Goal: Task Accomplishment & Management: Complete application form

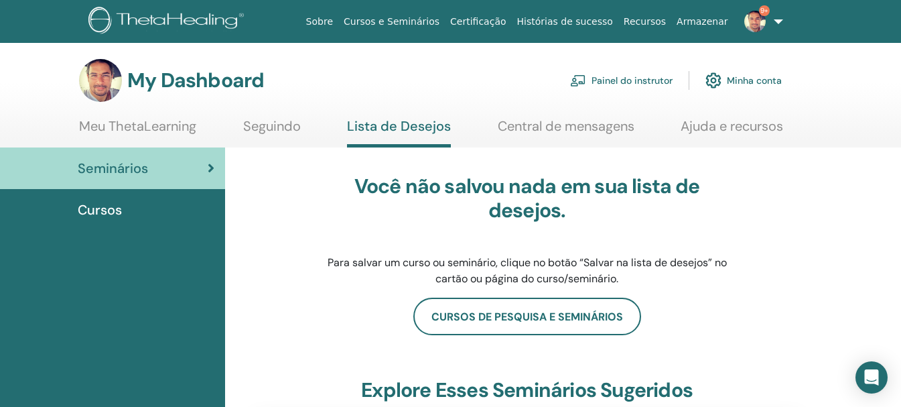
click at [650, 78] on link "Painel do instrutor" at bounding box center [621, 80] width 103 height 29
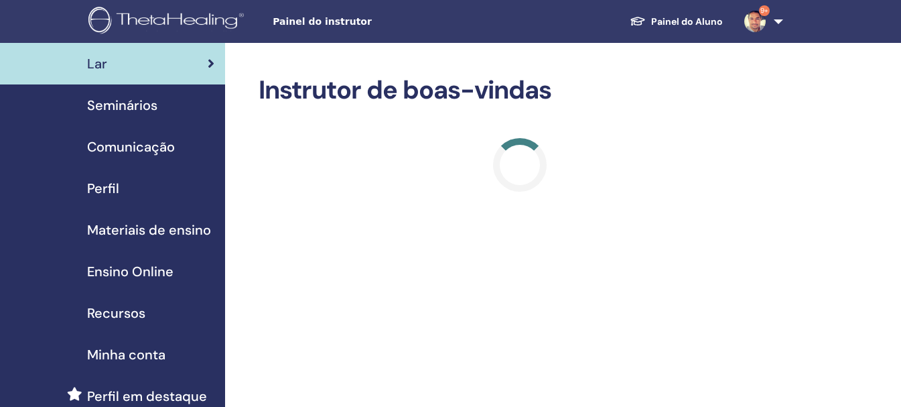
click at [157, 106] on div "Seminários" at bounding box center [113, 105] width 204 height 20
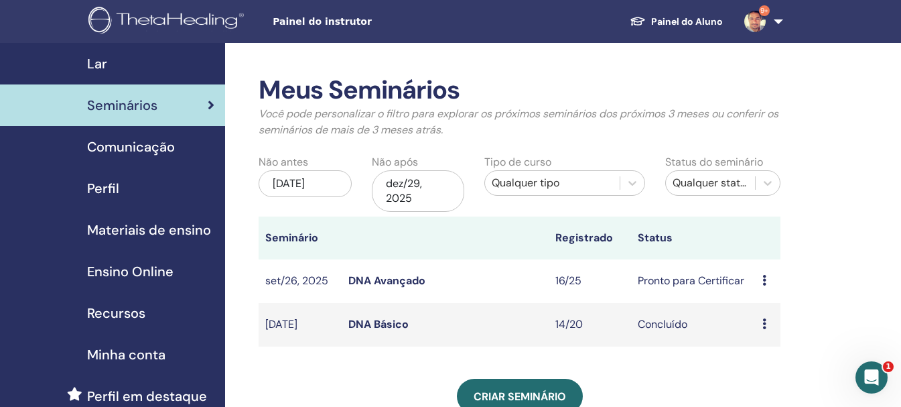
click at [763, 278] on icon at bounding box center [765, 280] width 4 height 11
click at [767, 330] on link "Participantes" at bounding box center [772, 329] width 66 height 14
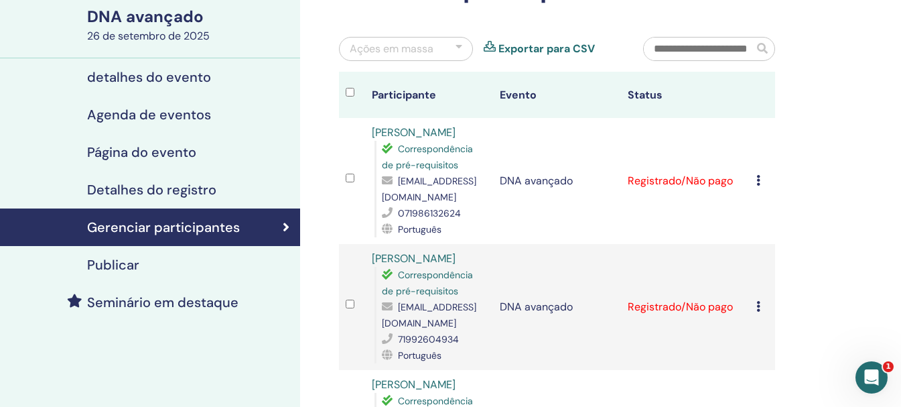
scroll to position [67, 0]
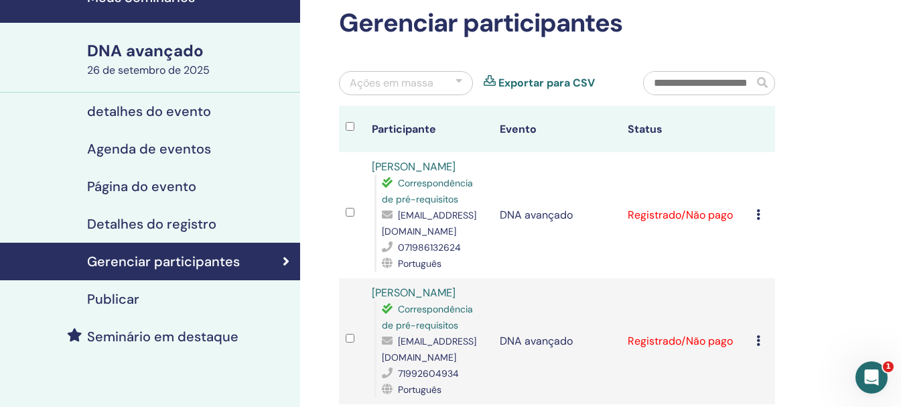
click at [761, 220] on div "Cancelar registro Não certifique-se automaticamente Marcar como pago Marcar com…" at bounding box center [763, 215] width 12 height 16
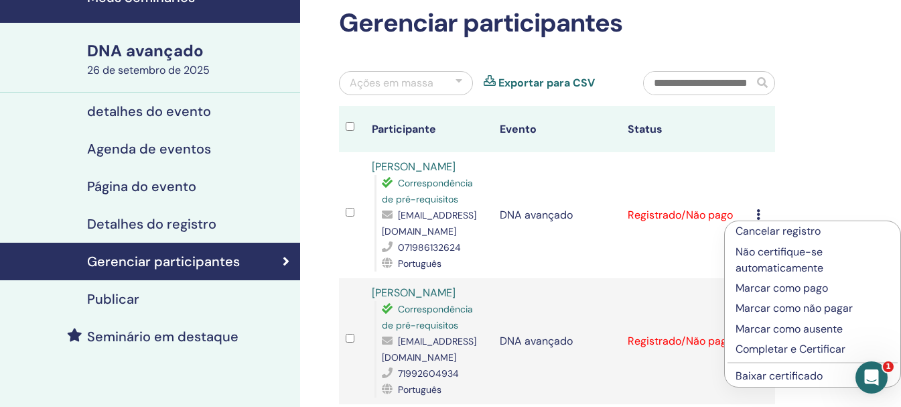
click at [777, 350] on font "Completar e Certificar" at bounding box center [791, 349] width 110 height 14
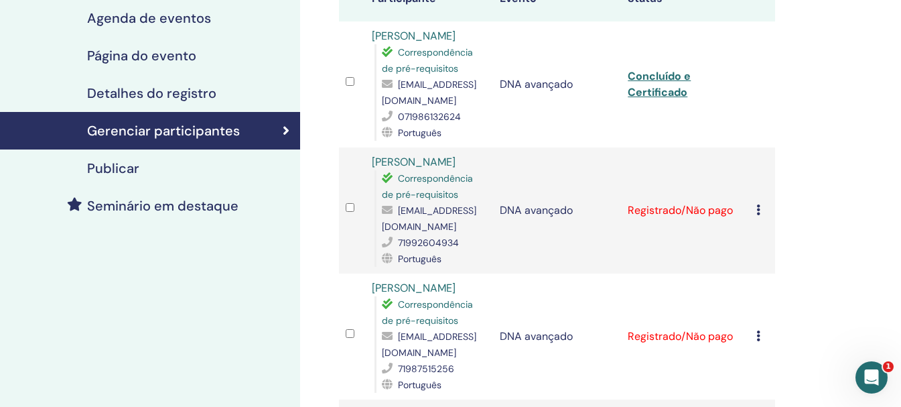
scroll to position [201, 0]
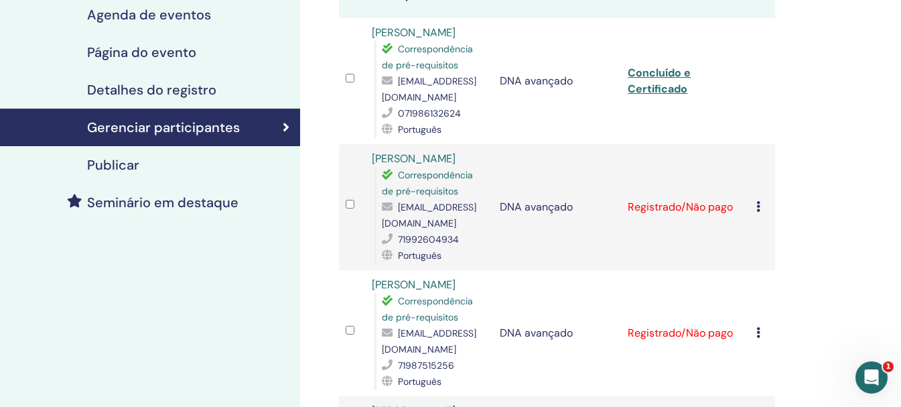
click at [755, 224] on td "Cancelar registro Não certifique-se automaticamente Marcar como pago Marcar com…" at bounding box center [762, 207] width 25 height 126
click at [755, 220] on td "Cancelar registro Não certifique-se automaticamente Marcar como pago Marcar com…" at bounding box center [762, 207] width 25 height 126
click at [761, 215] on div "Cancelar registro Não certifique-se automaticamente Marcar como pago Marcar com…" at bounding box center [763, 207] width 12 height 16
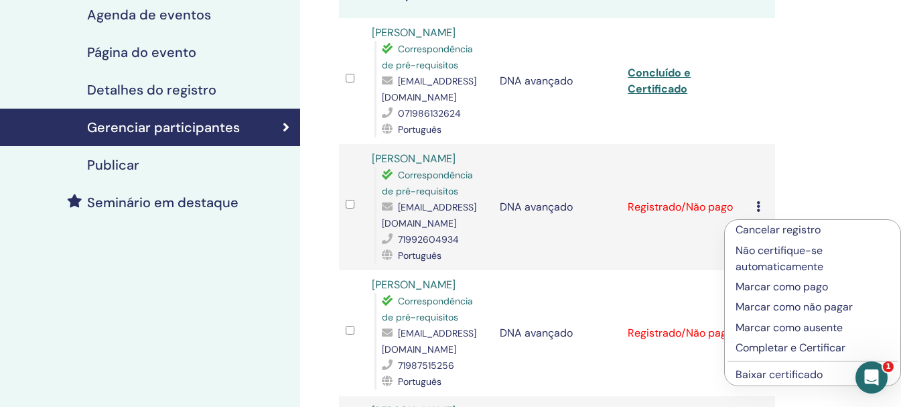
click at [768, 343] on font "Completar e Certificar" at bounding box center [791, 347] width 110 height 14
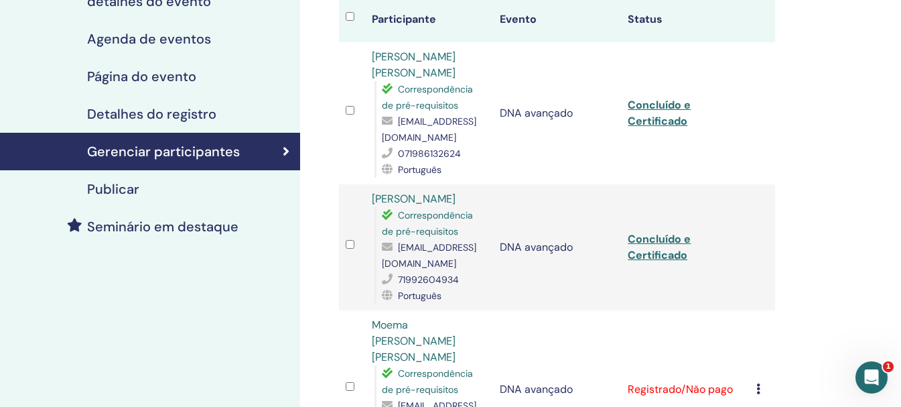
scroll to position [201, 0]
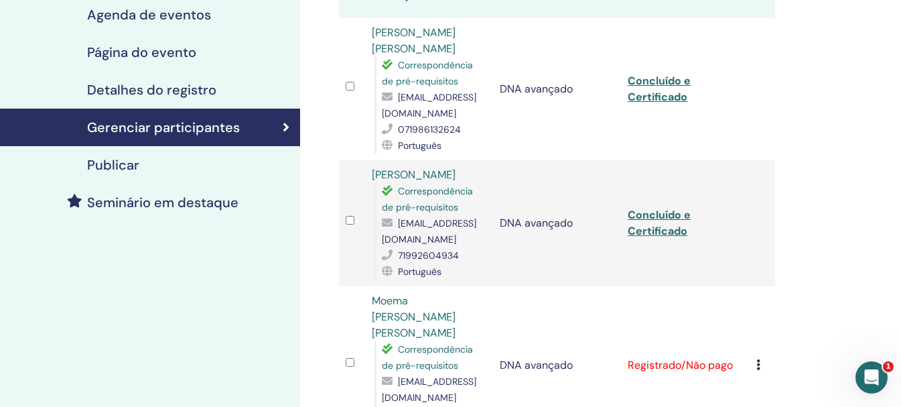
click at [753, 353] on td "Cancelar registro Não certifique-se automaticamente Marcar como pago Marcar com…" at bounding box center [762, 365] width 25 height 158
click at [757, 359] on icon at bounding box center [759, 364] width 4 height 11
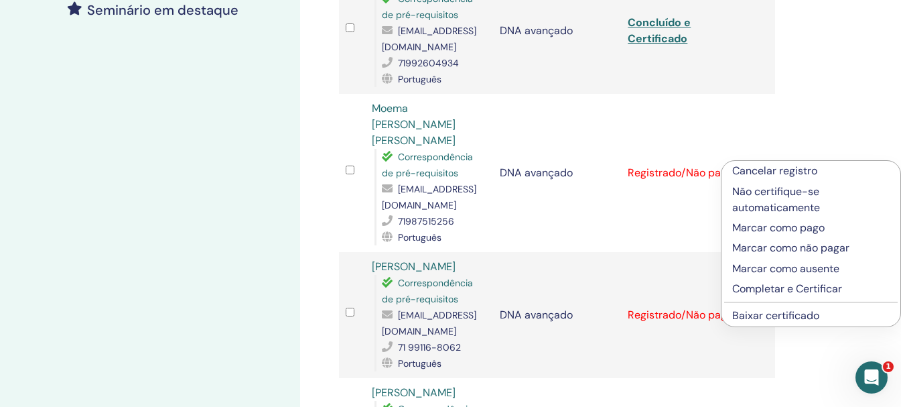
scroll to position [402, 0]
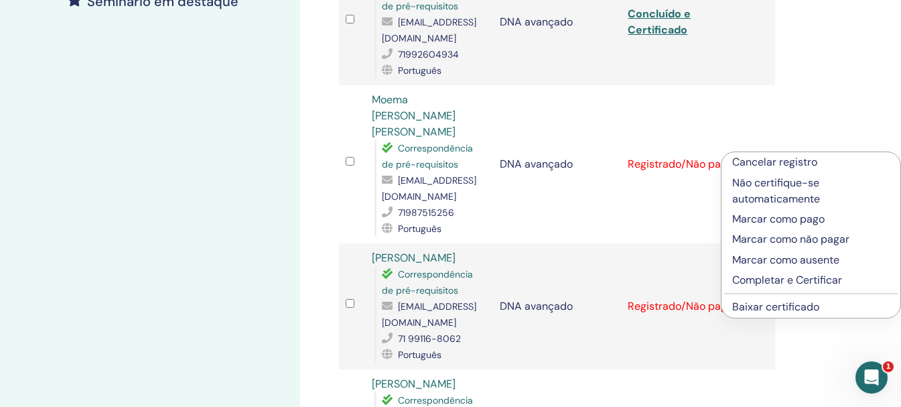
click at [783, 283] on font "Completar e Certificar" at bounding box center [787, 280] width 110 height 14
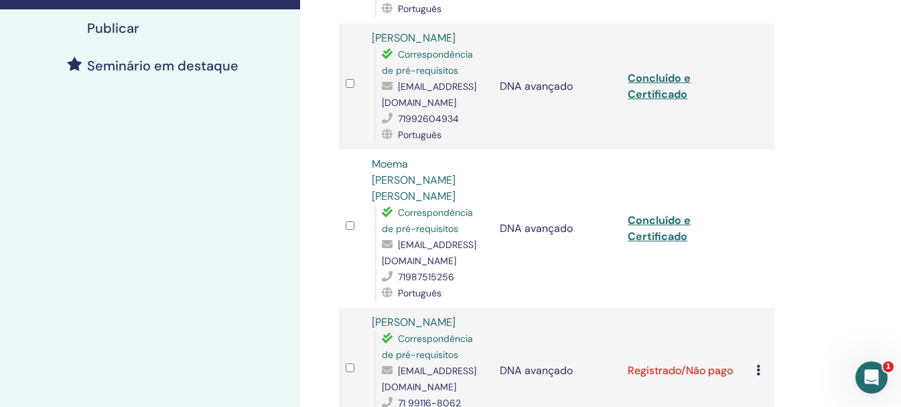
scroll to position [402, 0]
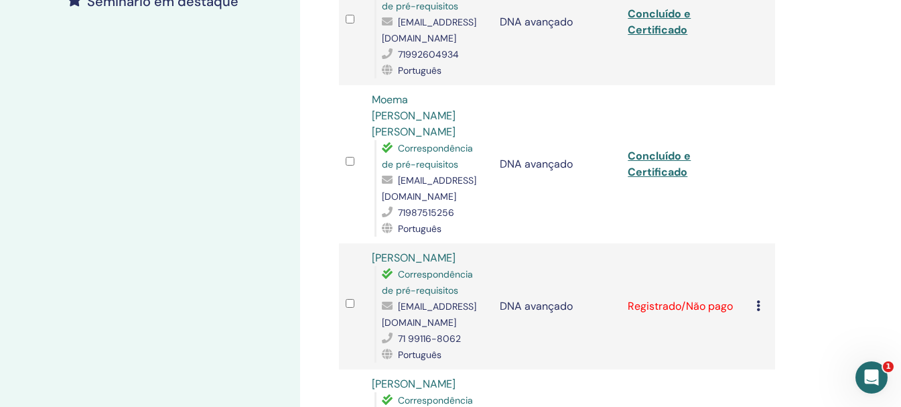
click at [759, 300] on icon at bounding box center [759, 305] width 4 height 11
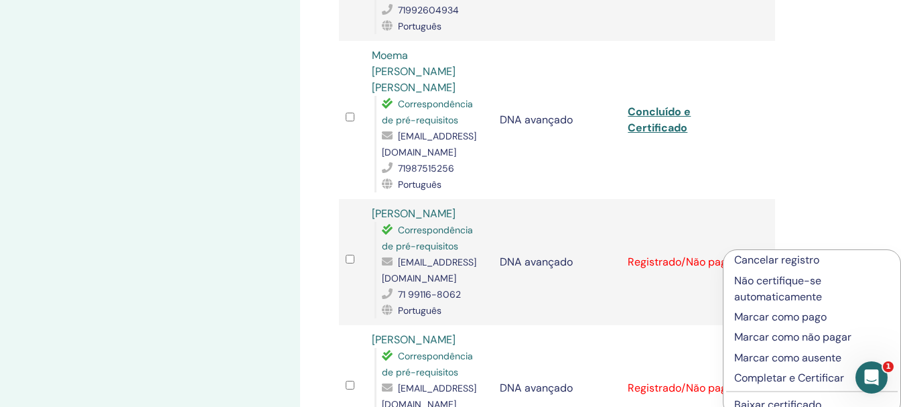
scroll to position [536, 0]
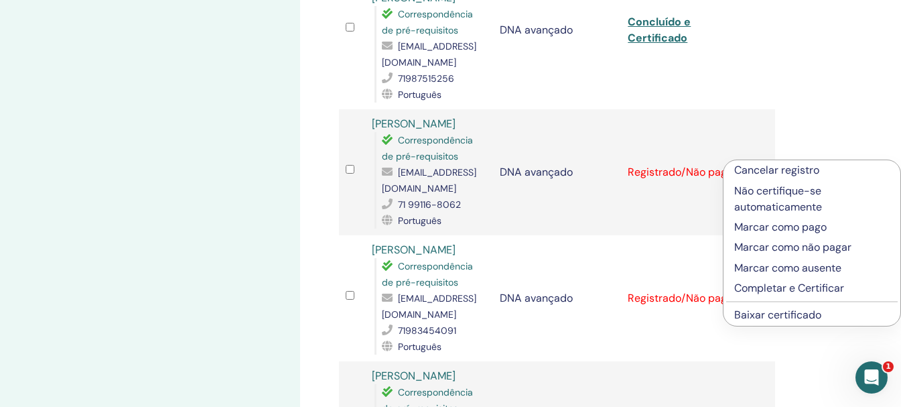
click at [803, 292] on font "Completar e Certificar" at bounding box center [789, 288] width 110 height 14
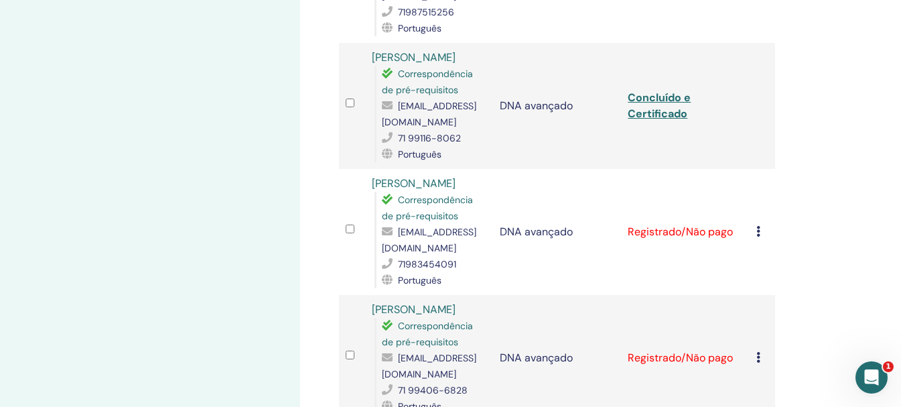
scroll to position [603, 0]
click at [755, 210] on td "Cancelar registro Não certifique-se automaticamente Marcar como pago Marcar com…" at bounding box center [762, 231] width 25 height 126
click at [755, 211] on td "Cancelar registro Não certifique-se automaticamente Marcar como pago Marcar com…" at bounding box center [762, 231] width 25 height 126
click at [761, 223] on div "Cancelar registro Não certifique-se automaticamente Marcar como pago Marcar com…" at bounding box center [763, 231] width 12 height 16
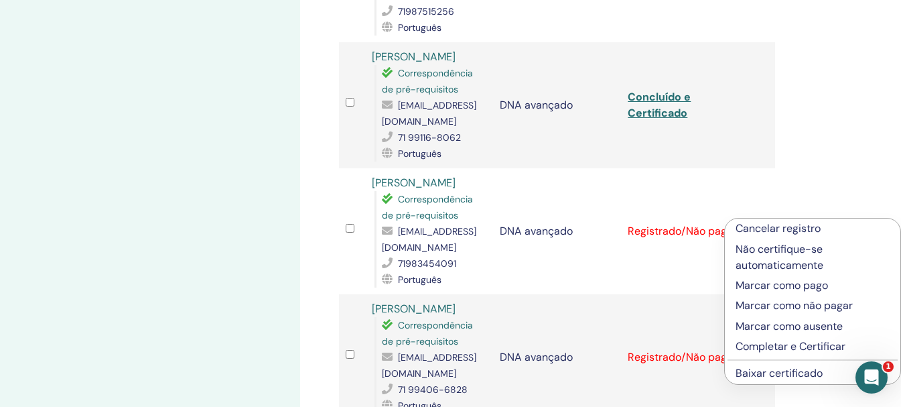
click at [768, 347] on font "Completar e Certificar" at bounding box center [791, 346] width 110 height 14
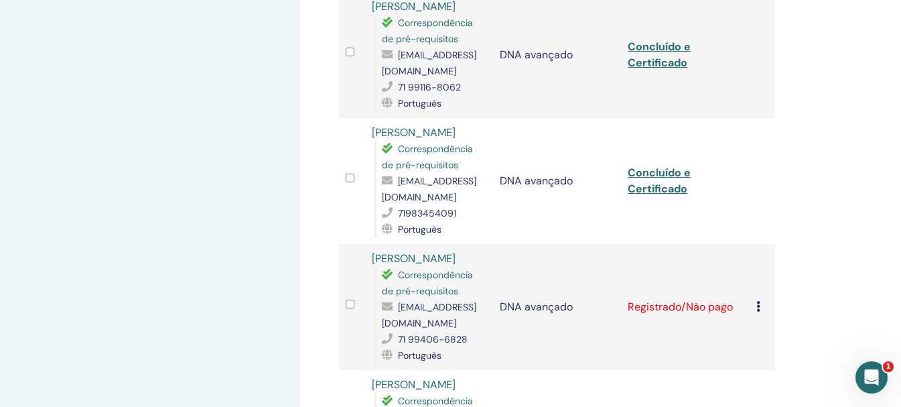
scroll to position [654, 0]
click at [760, 300] on icon at bounding box center [759, 305] width 4 height 11
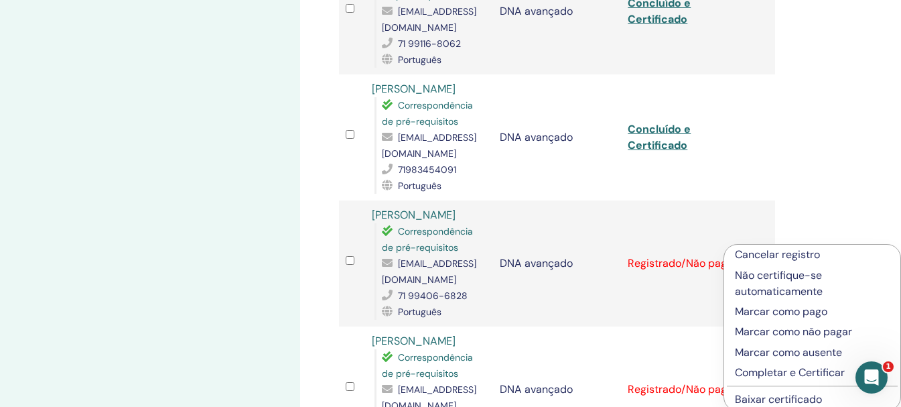
scroll to position [721, 0]
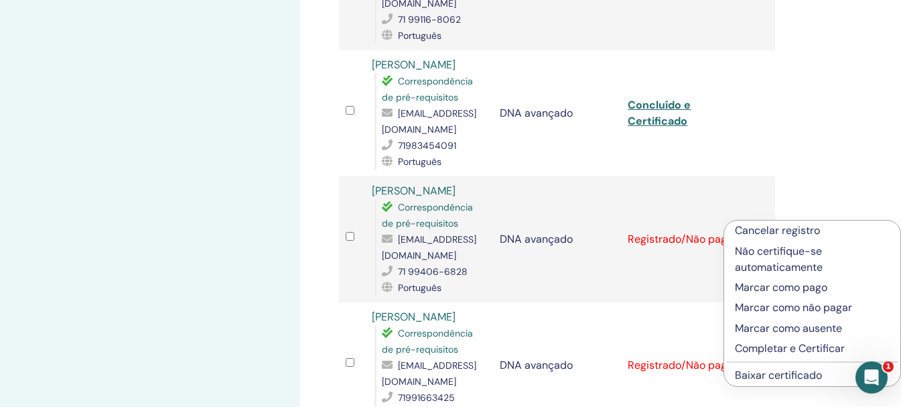
click at [762, 352] on font "Completar e Certificar" at bounding box center [790, 348] width 110 height 14
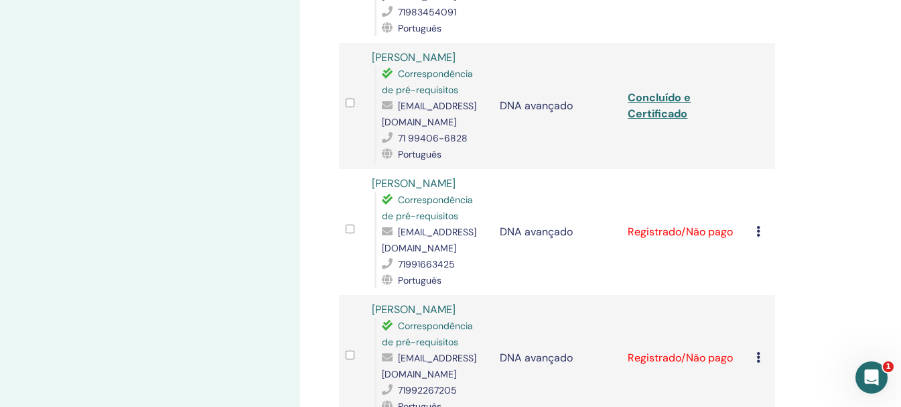
scroll to position [871, 0]
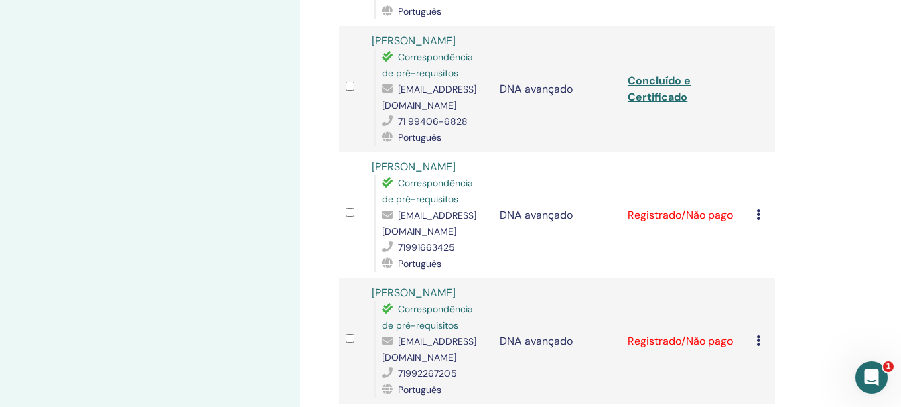
click at [759, 209] on icon at bounding box center [759, 214] width 4 height 11
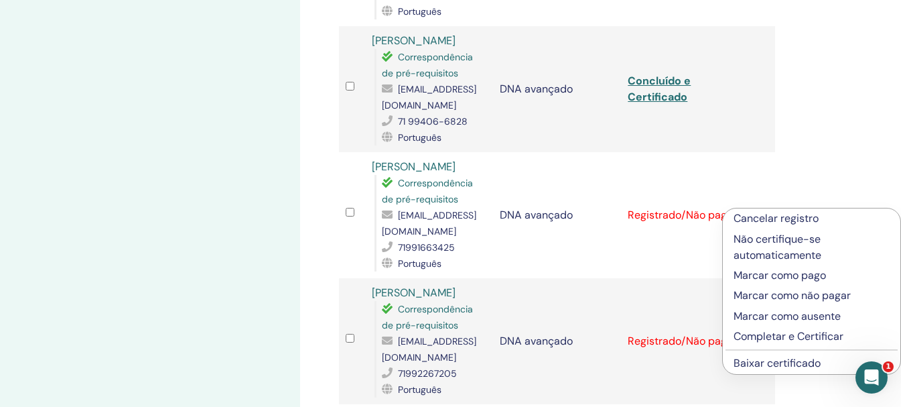
click at [762, 332] on font "Completar e Certificar" at bounding box center [789, 336] width 110 height 14
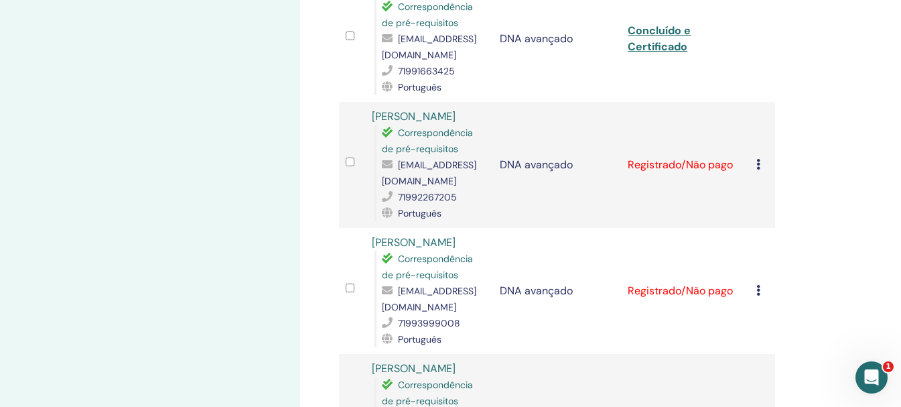
scroll to position [1005, 0]
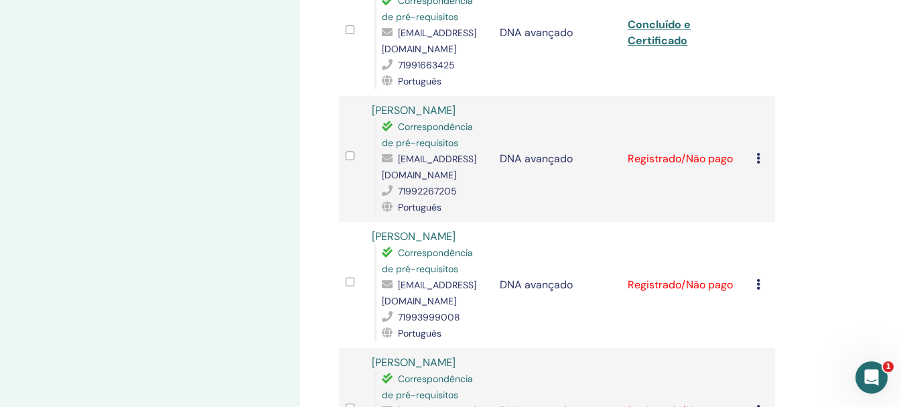
click at [757, 164] on icon at bounding box center [759, 158] width 4 height 11
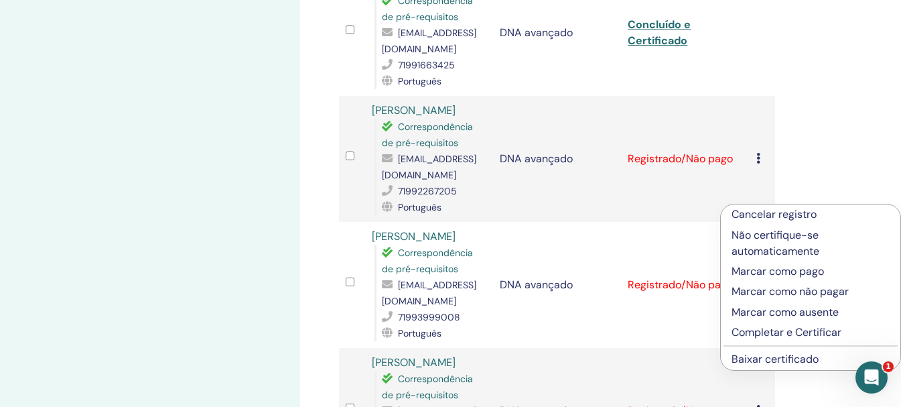
click at [748, 332] on font "Completar e Certificar" at bounding box center [787, 332] width 110 height 14
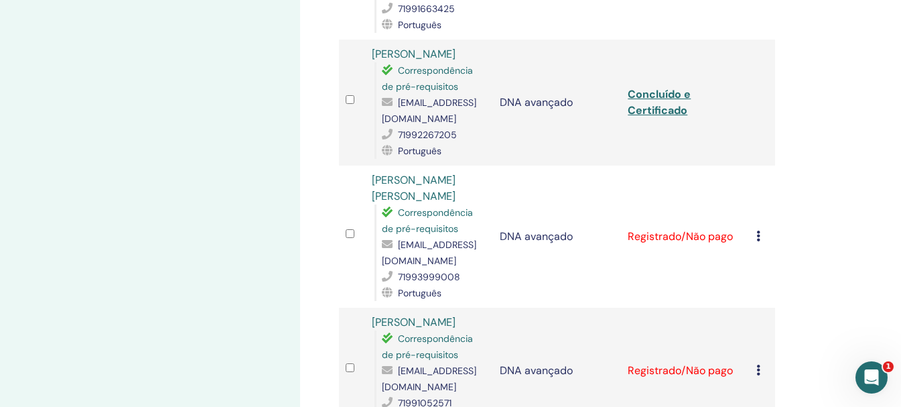
scroll to position [1139, 0]
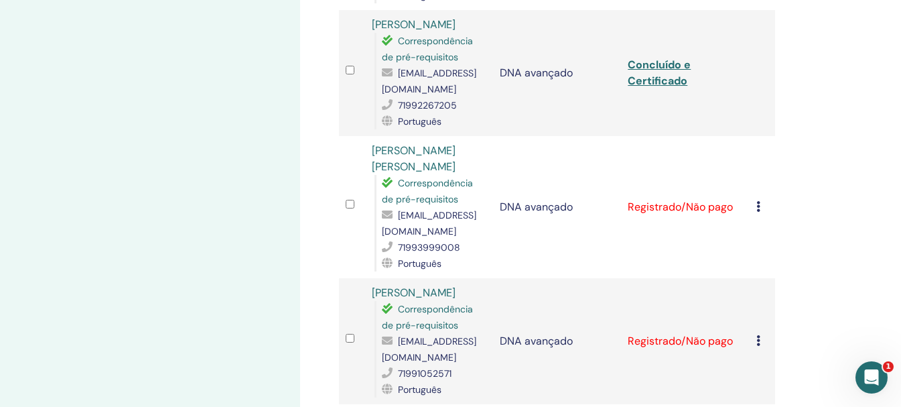
click at [759, 201] on icon at bounding box center [759, 206] width 4 height 11
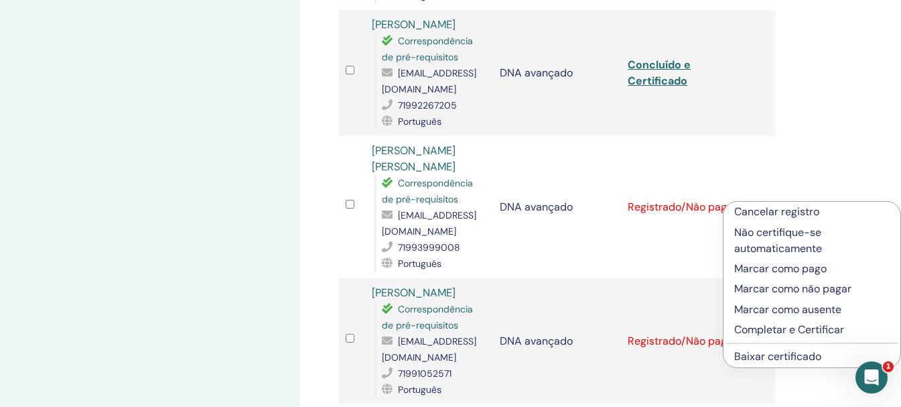
click at [759, 333] on font "Completar e Certificar" at bounding box center [789, 329] width 110 height 14
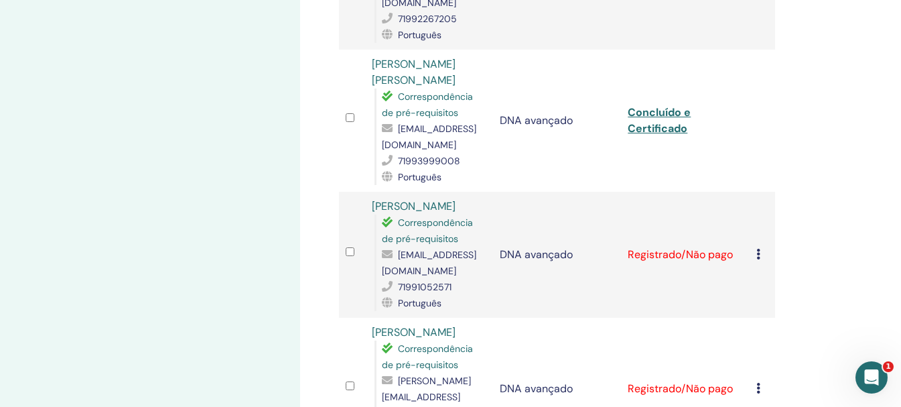
scroll to position [1273, 0]
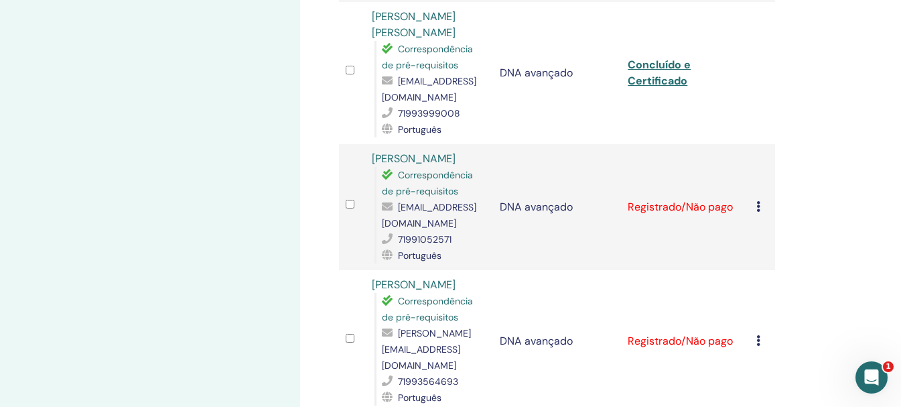
click at [760, 208] on icon at bounding box center [759, 206] width 4 height 11
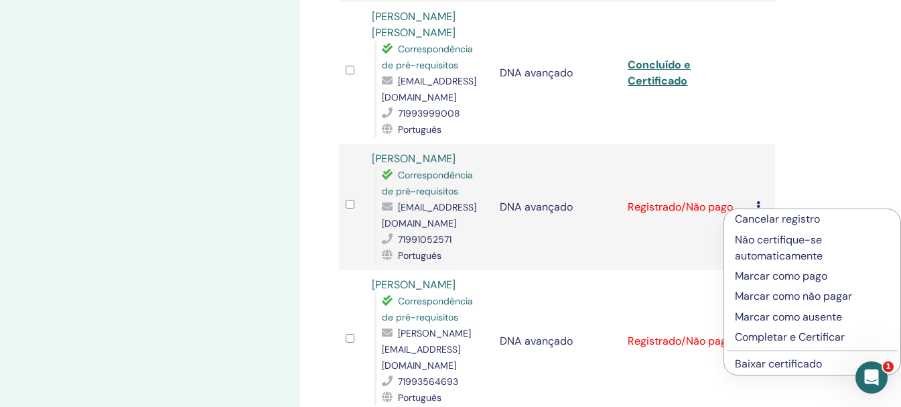
click at [755, 340] on font "Completar e Certificar" at bounding box center [790, 337] width 110 height 14
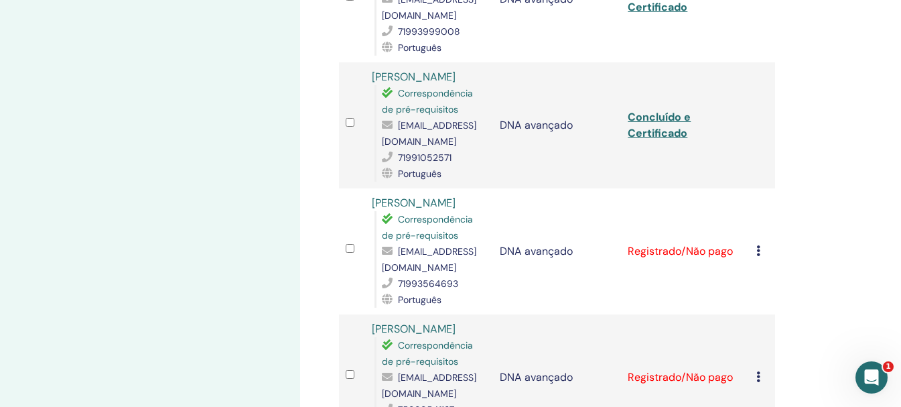
scroll to position [1474, 0]
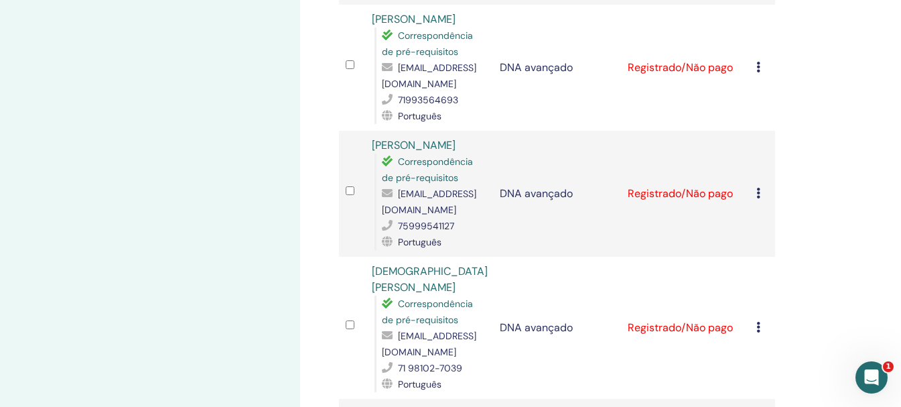
click at [759, 76] on div "Cancelar registro Não certifique-se automaticamente Marcar como pago Marcar com…" at bounding box center [763, 68] width 12 height 16
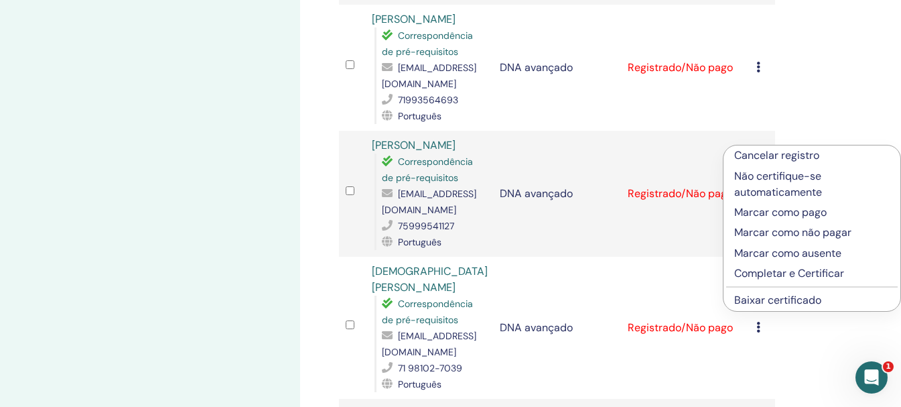
click at [762, 275] on font "Completar e Certificar" at bounding box center [789, 273] width 110 height 14
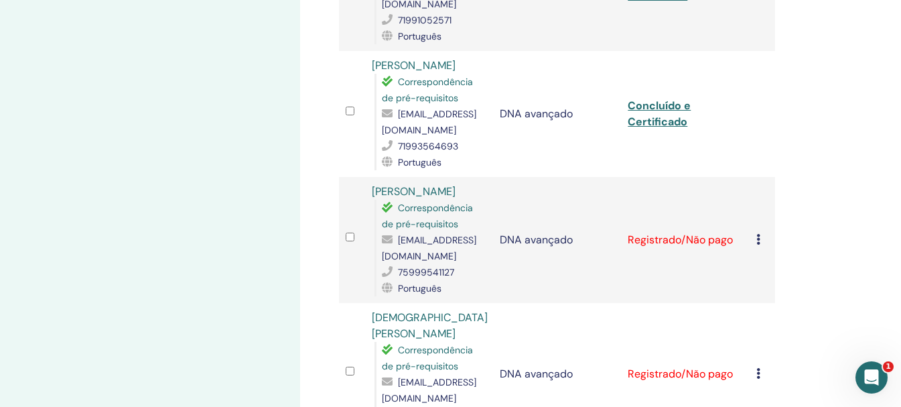
scroll to position [1541, 0]
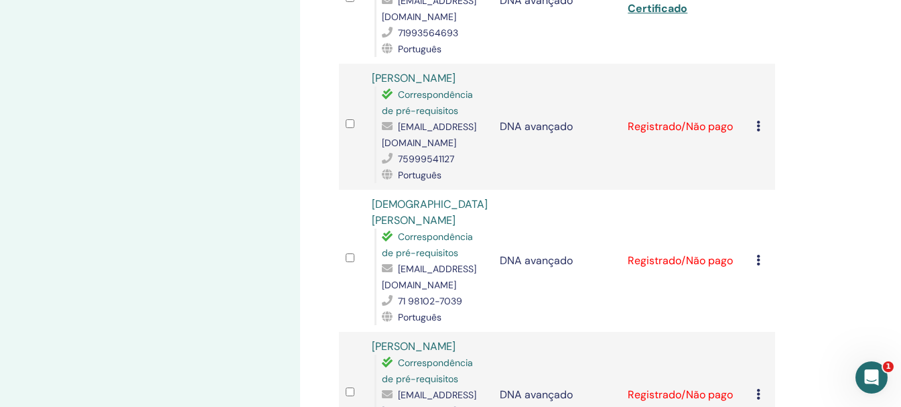
click at [751, 190] on td "Cancelar registro Não certifique-se automaticamente Marcar como pago Marcar com…" at bounding box center [762, 127] width 25 height 126
click at [763, 135] on div "Cancelar registro Não certifique-se automaticamente Marcar como pago Marcar com…" at bounding box center [763, 127] width 12 height 16
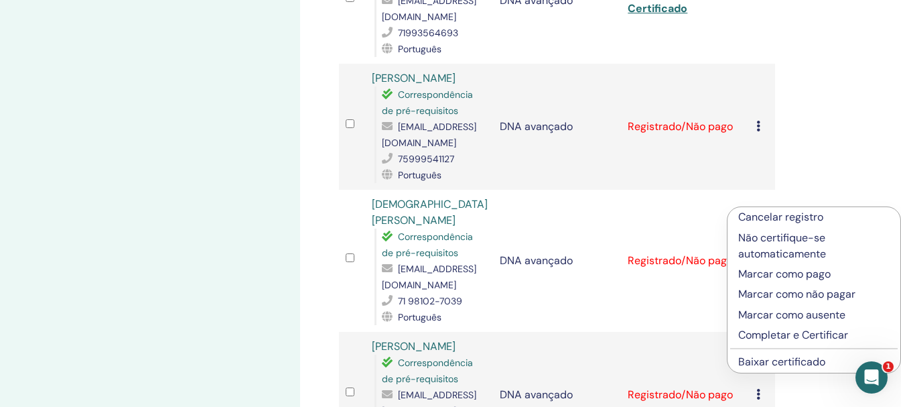
click at [776, 337] on font "Completar e Certificar" at bounding box center [793, 335] width 110 height 14
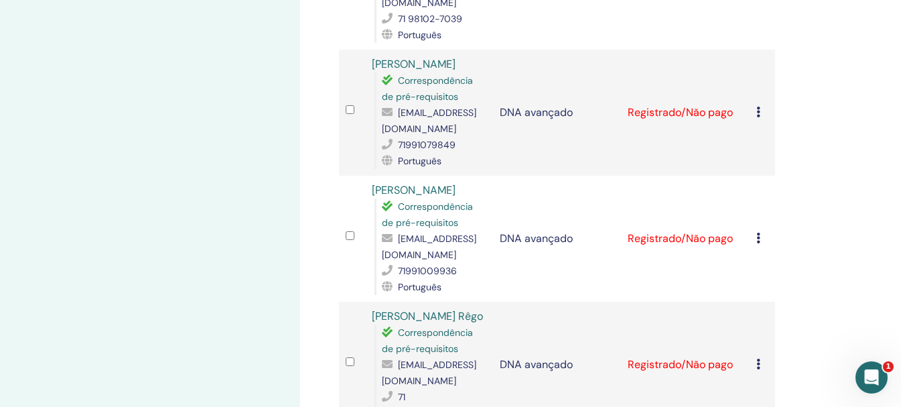
scroll to position [1659, 0]
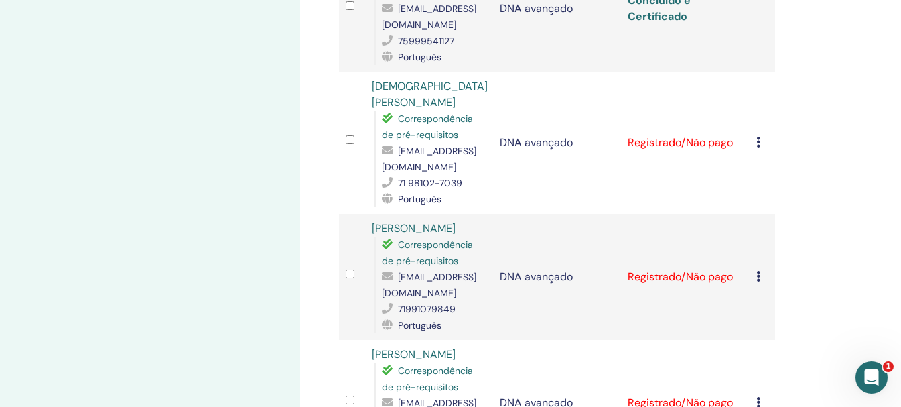
click at [759, 147] on icon at bounding box center [759, 142] width 4 height 11
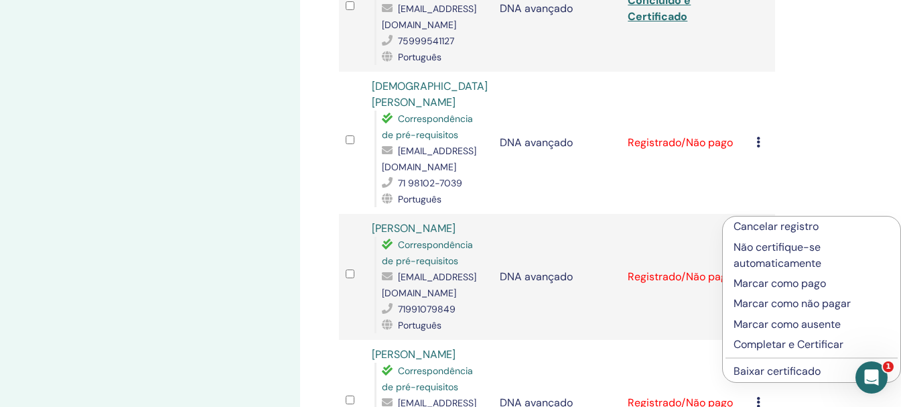
click at [751, 344] on font "Completar e Certificar" at bounding box center [789, 344] width 110 height 14
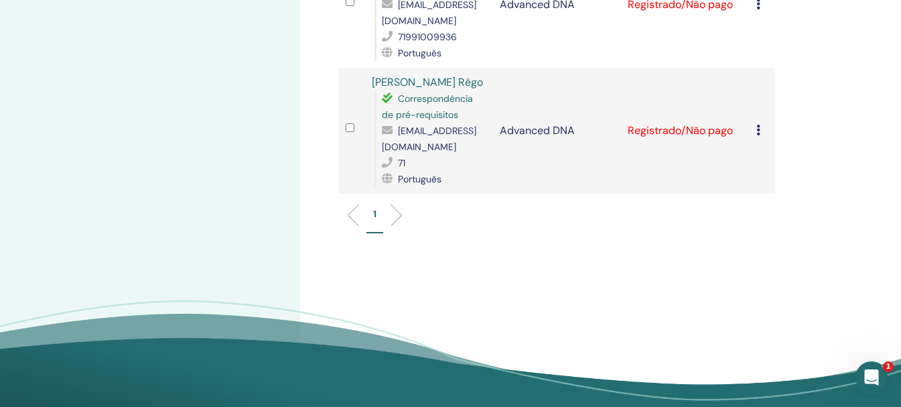
scroll to position [1876, 0]
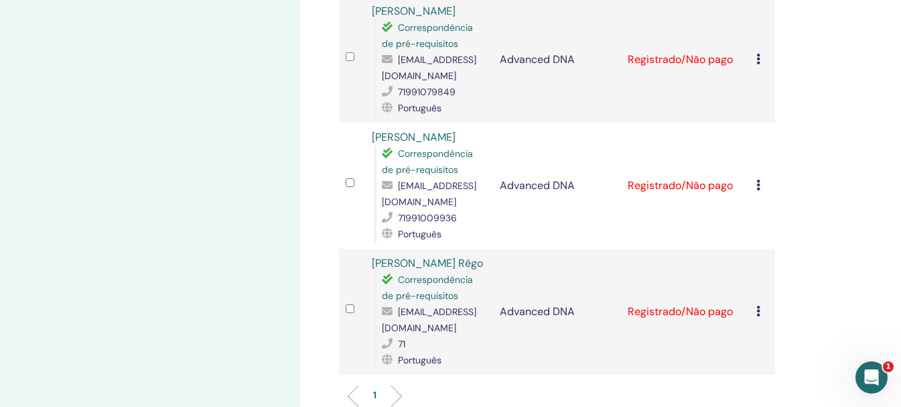
click at [765, 68] on div "Cancelar registro Não certifique-se automaticamente Marcar como pago Marcar com…" at bounding box center [763, 60] width 12 height 16
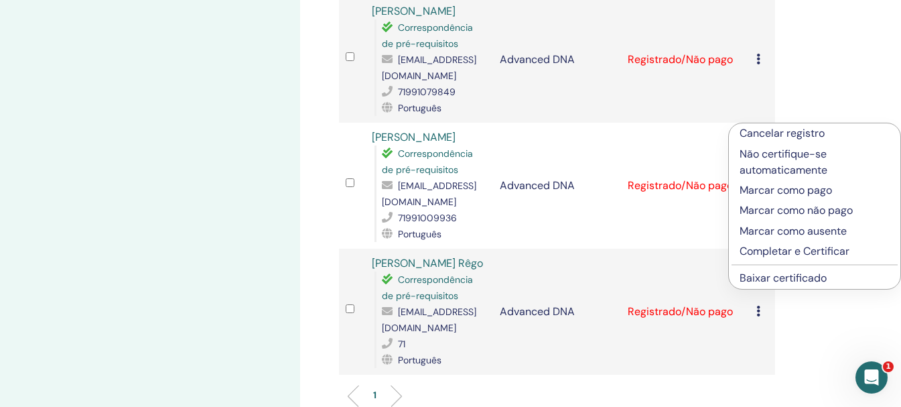
click at [757, 253] on p "Completar e Certificar" at bounding box center [815, 251] width 150 height 16
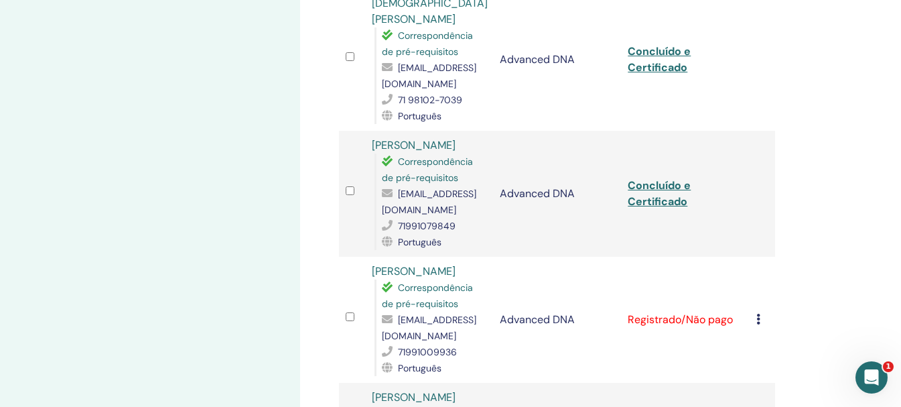
scroll to position [1876, 0]
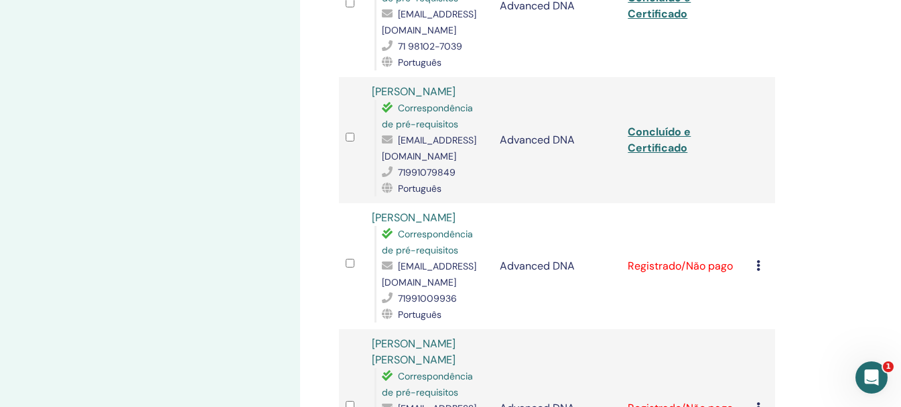
click at [757, 260] on icon at bounding box center [759, 265] width 4 height 11
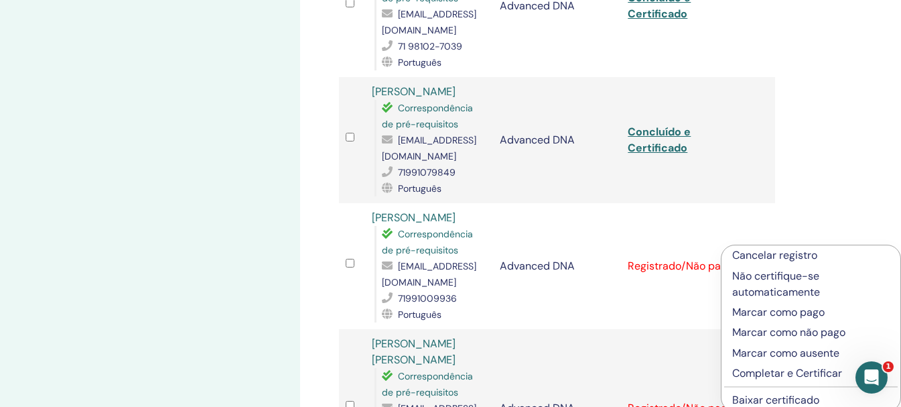
click at [776, 369] on p "Completar e Certificar" at bounding box center [810, 373] width 157 height 16
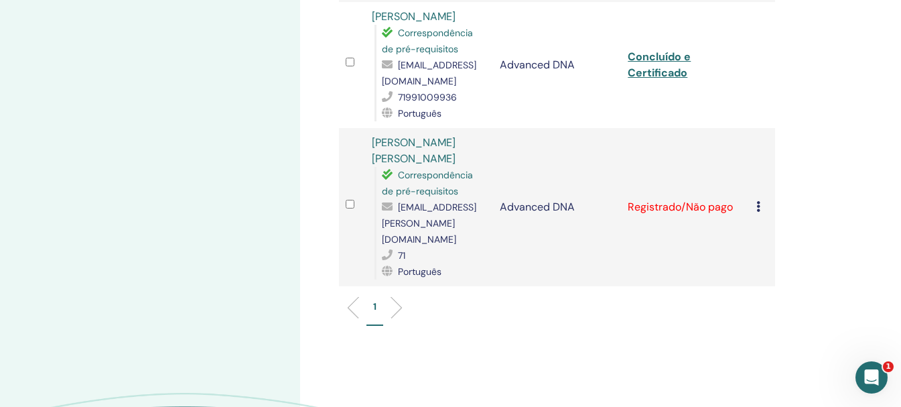
scroll to position [2010, 0]
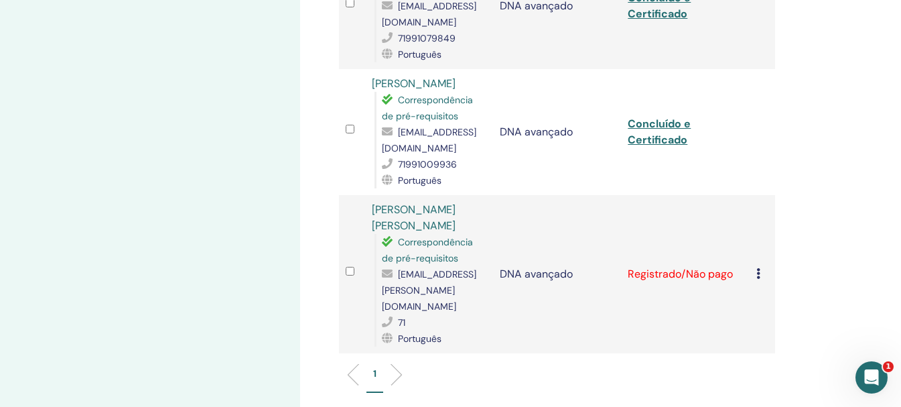
click at [757, 268] on icon at bounding box center [759, 273] width 4 height 11
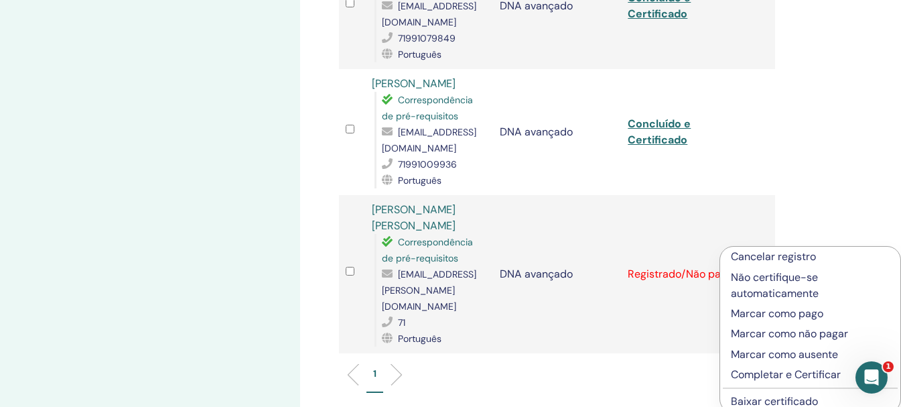
click at [759, 375] on font "Completar e Certificar" at bounding box center [786, 374] width 110 height 14
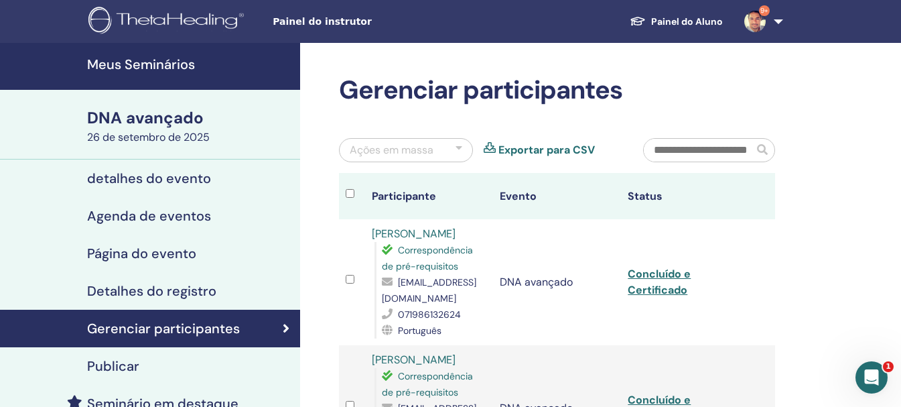
click at [157, 365] on div "Publicar" at bounding box center [150, 366] width 279 height 16
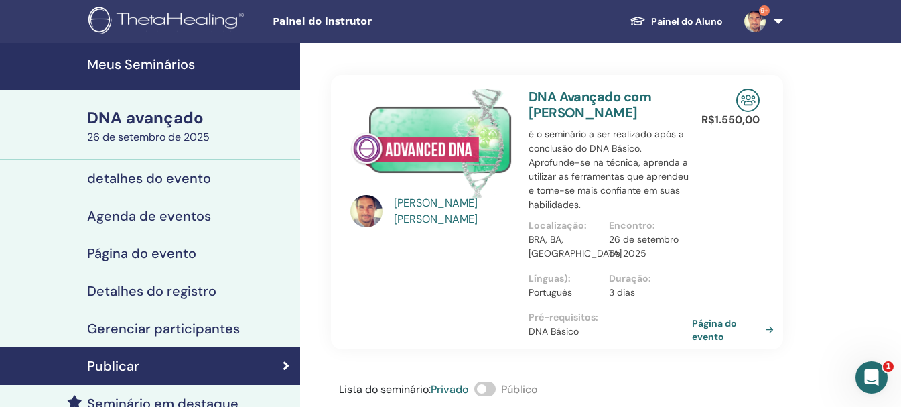
click at [713, 342] on font "Página do evento" at bounding box center [714, 330] width 45 height 25
click at [727, 342] on font "Página do evento" at bounding box center [714, 330] width 45 height 25
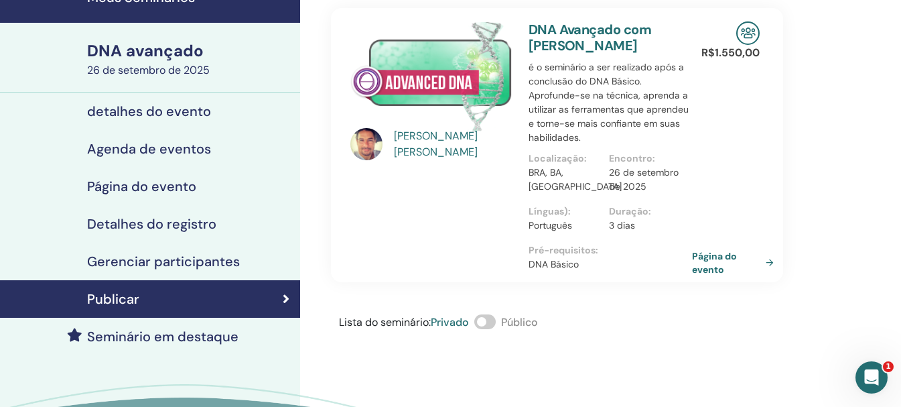
click at [712, 275] on font "Página do evento" at bounding box center [714, 263] width 45 height 25
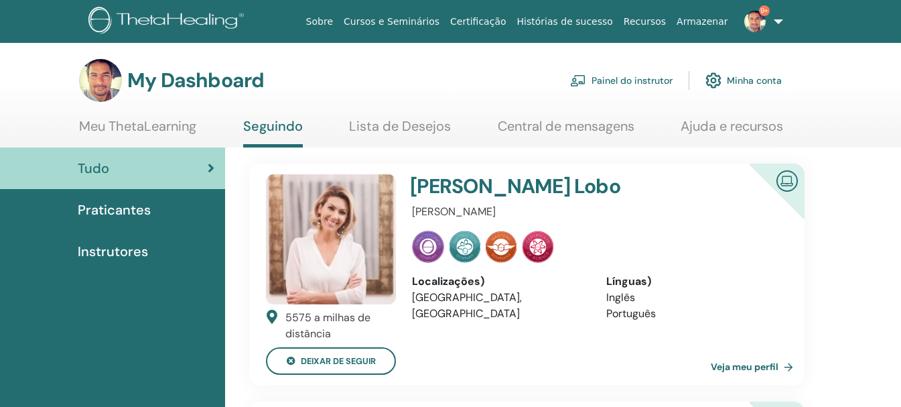
click at [667, 84] on link "Painel do instrutor" at bounding box center [621, 80] width 103 height 29
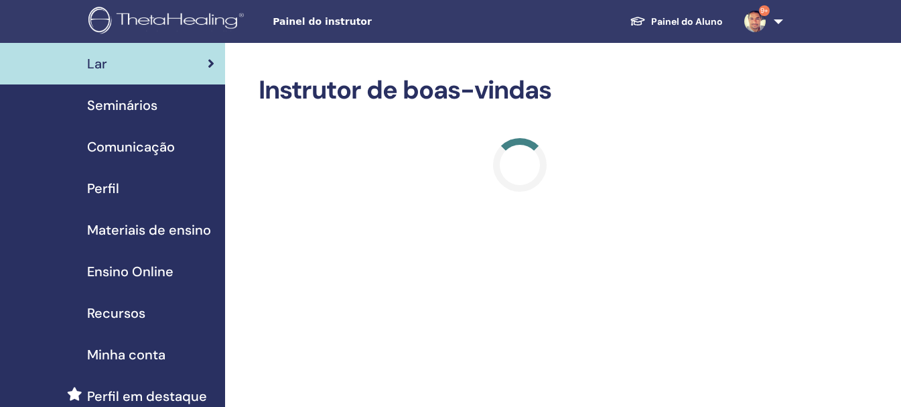
click at [150, 116] on link "Seminários" at bounding box center [112, 105] width 225 height 42
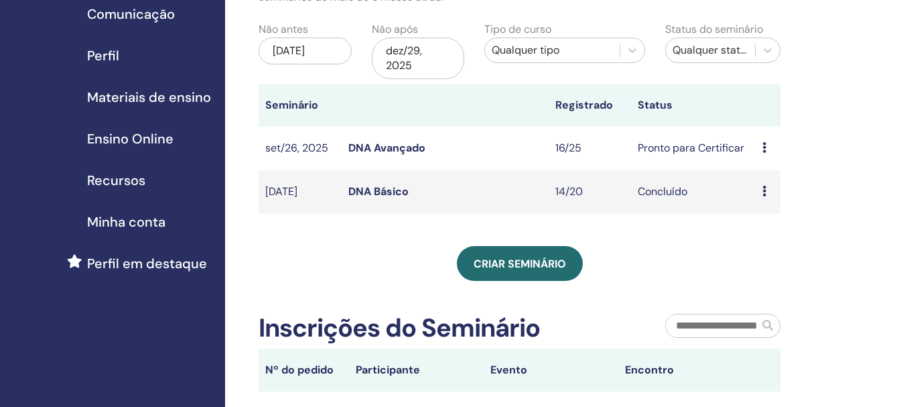
scroll to position [134, 0]
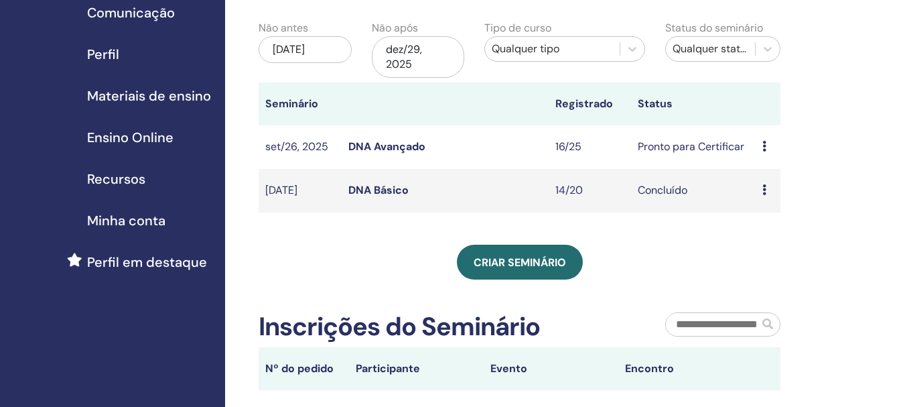
click at [772, 147] on div "Visualizar Editar Participantes Cancelar" at bounding box center [768, 147] width 11 height 16
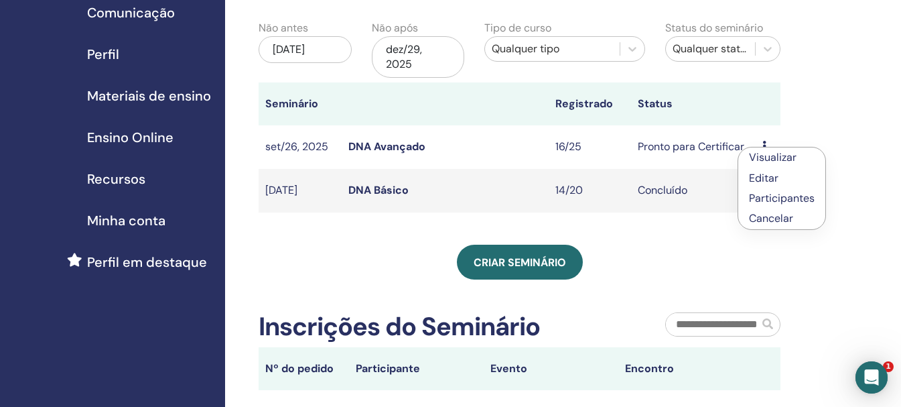
scroll to position [0, 0]
click at [775, 157] on link "Visualizar" at bounding box center [773, 157] width 48 height 14
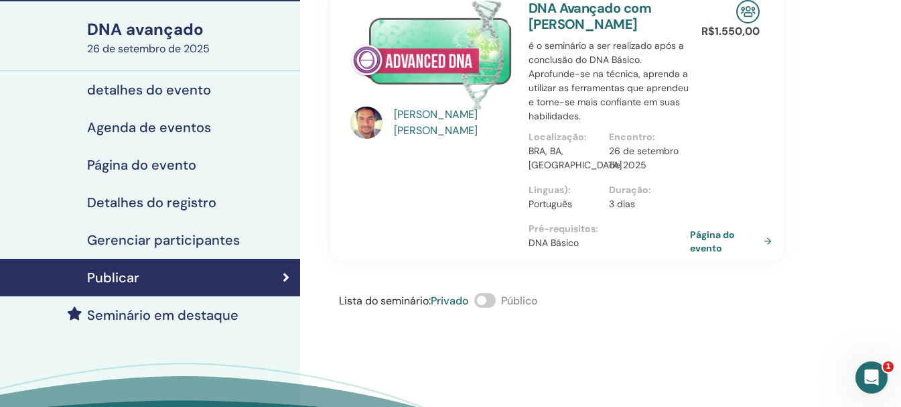
scroll to position [67, 0]
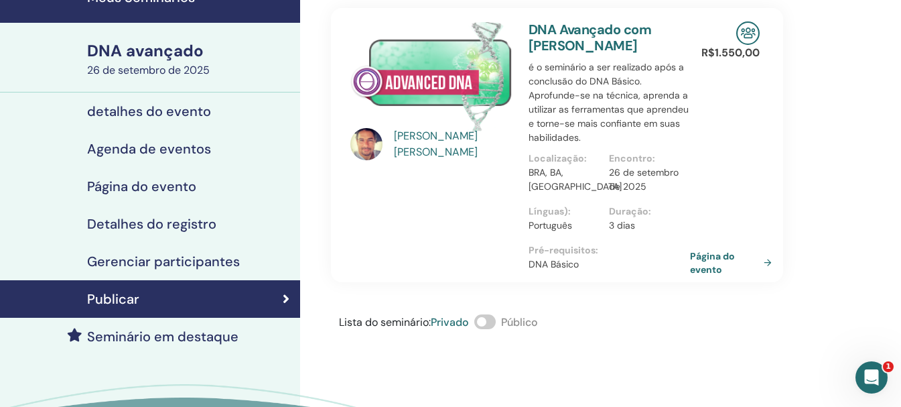
click at [192, 263] on font "Gerenciar participantes" at bounding box center [163, 261] width 153 height 17
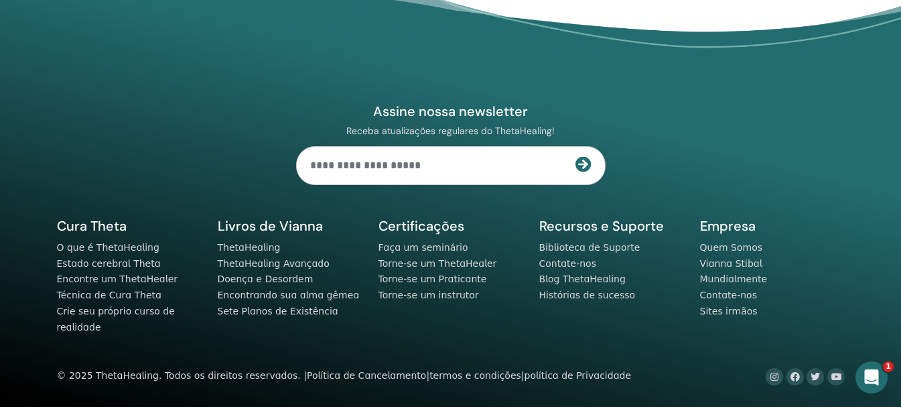
scroll to position [2206, 0]
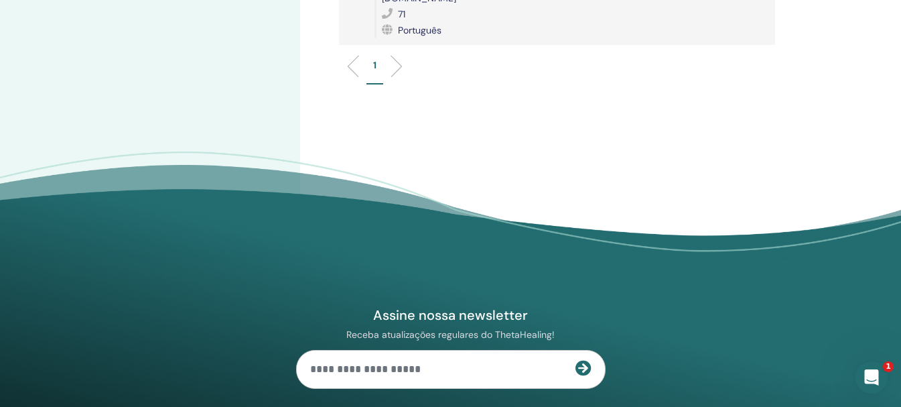
click at [398, 84] on ul "1" at bounding box center [556, 71] width 413 height 26
click at [399, 78] on li at bounding box center [391, 66] width 23 height 23
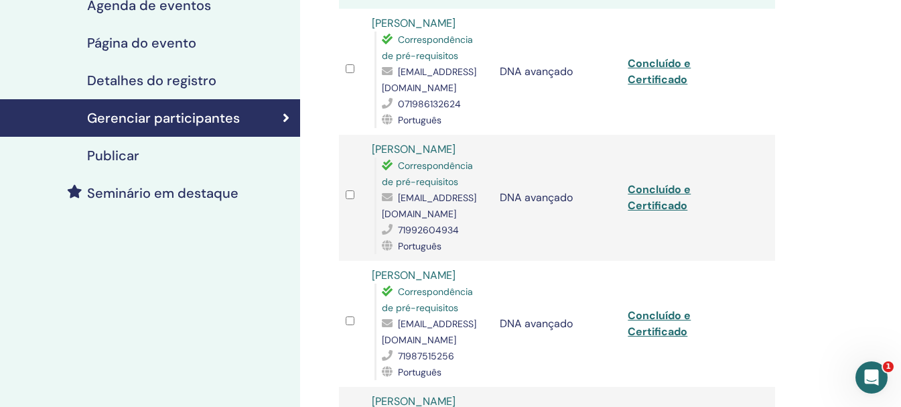
scroll to position [0, 0]
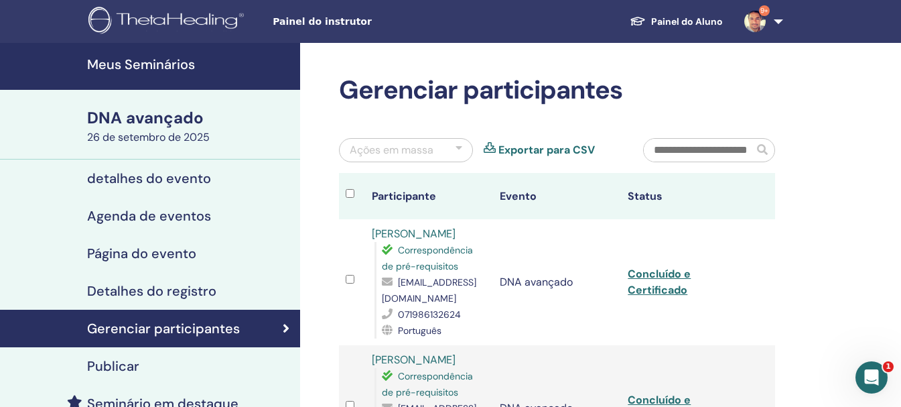
click at [182, 257] on font "Página do evento" at bounding box center [141, 253] width 109 height 17
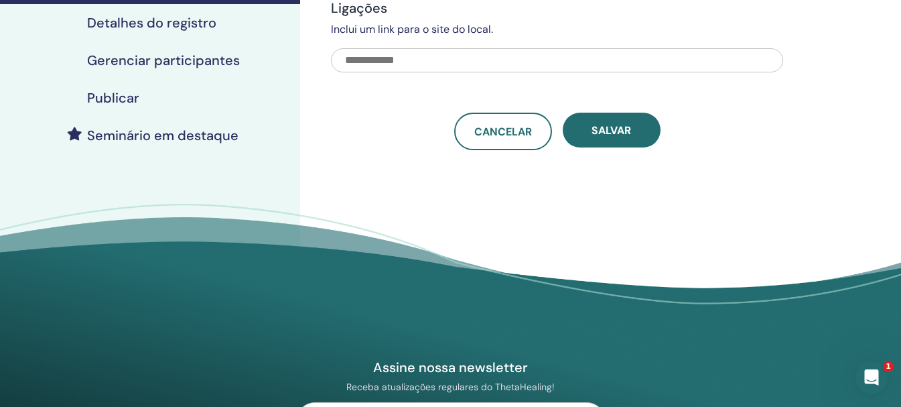
scroll to position [67, 0]
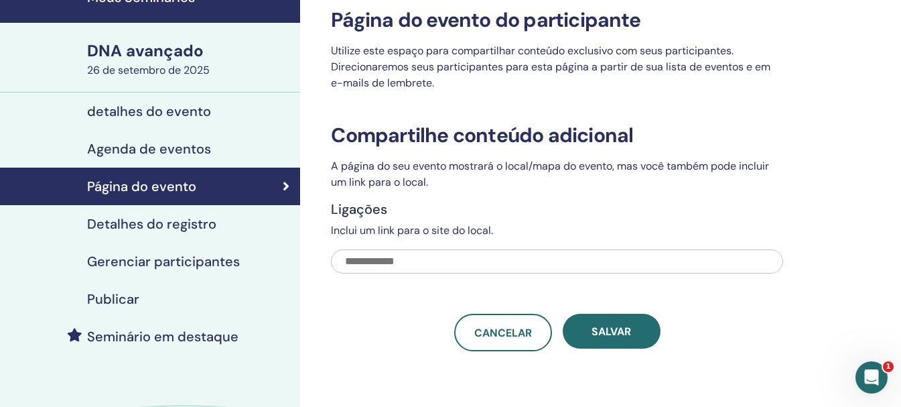
click at [183, 105] on font "detalhes do evento" at bounding box center [149, 111] width 124 height 17
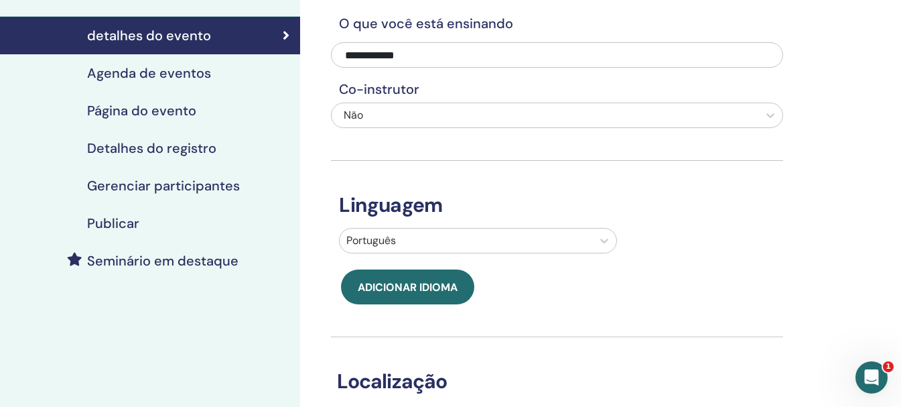
scroll to position [469, 0]
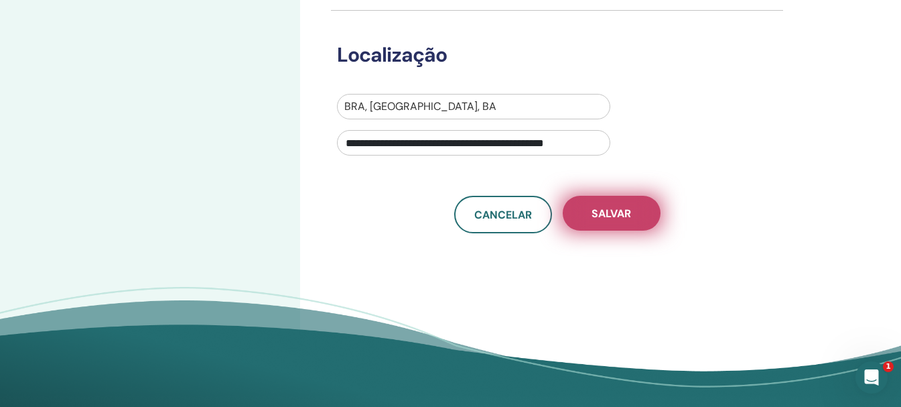
click at [573, 226] on button "Salvar" at bounding box center [612, 213] width 98 height 35
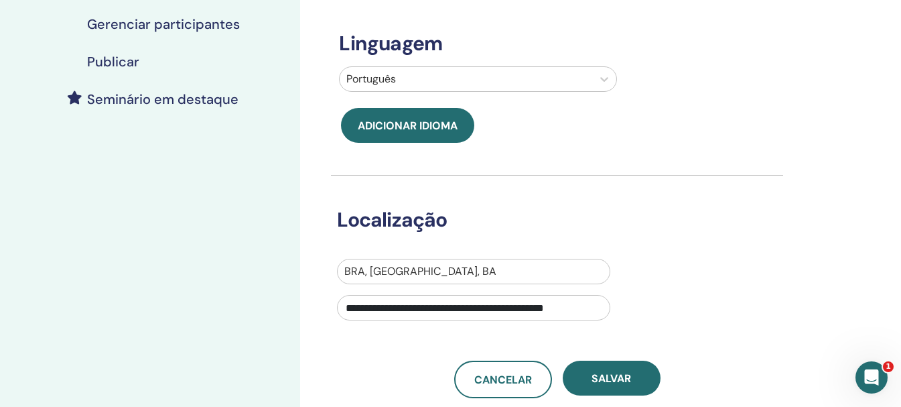
scroll to position [0, 0]
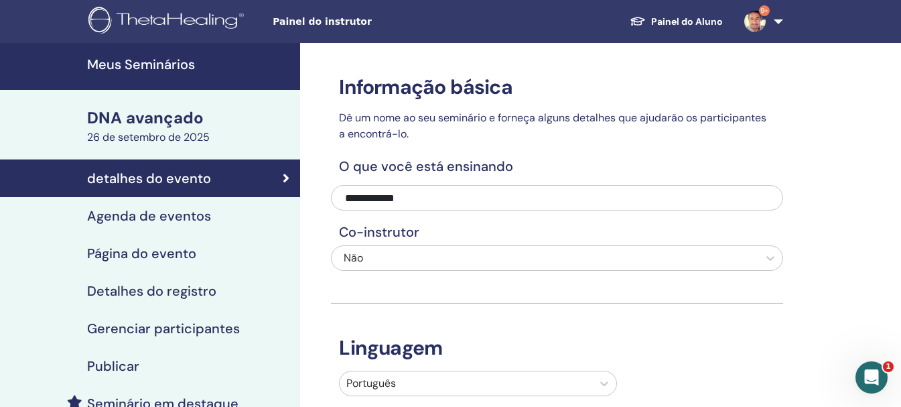
click at [765, 23] on img at bounding box center [754, 21] width 21 height 21
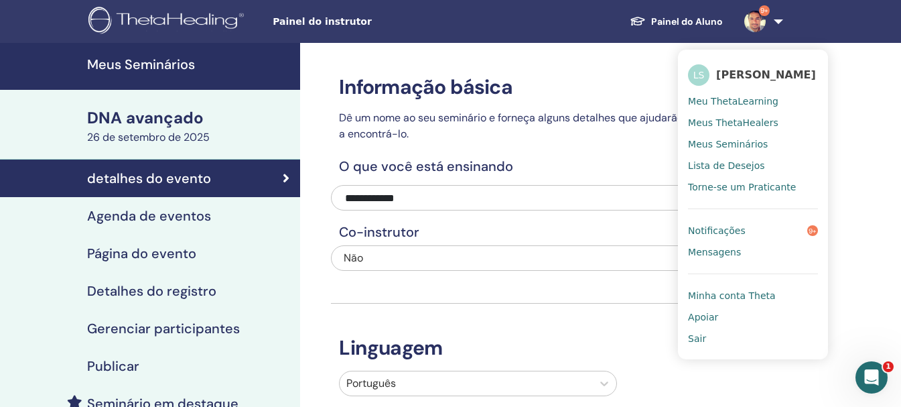
click at [722, 149] on font "Meus Seminários" at bounding box center [728, 144] width 80 height 11
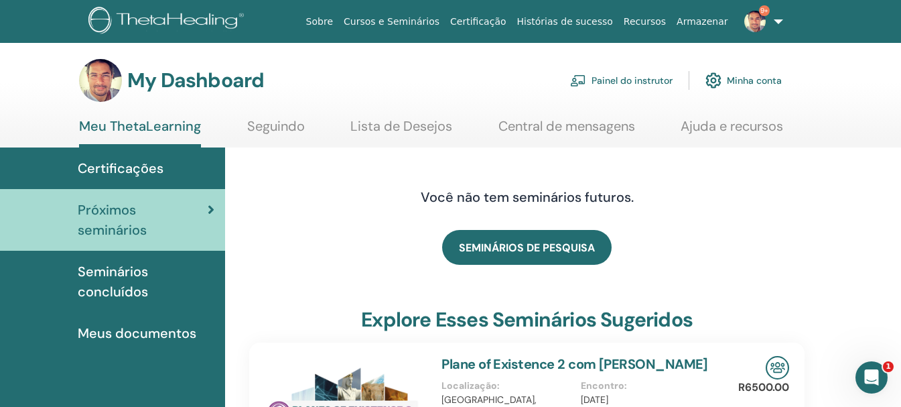
click at [637, 75] on link "Painel do instrutor" at bounding box center [621, 80] width 103 height 29
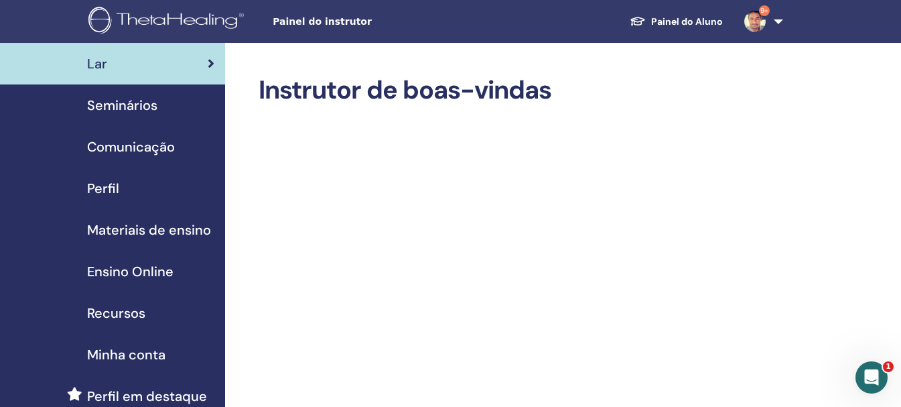
click at [180, 121] on link "Seminários" at bounding box center [112, 105] width 225 height 42
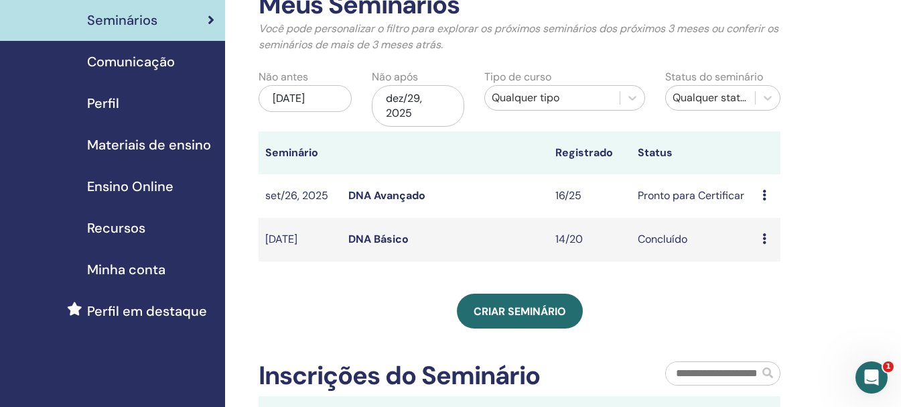
scroll to position [134, 0]
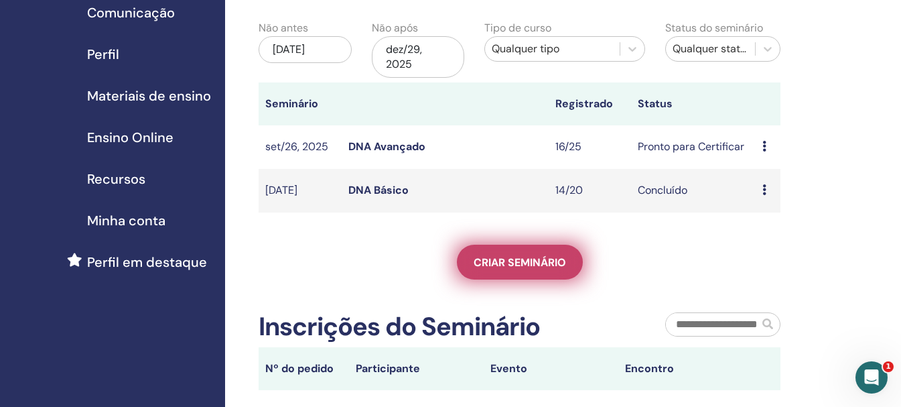
click at [488, 251] on link "Criar seminário" at bounding box center [520, 262] width 126 height 35
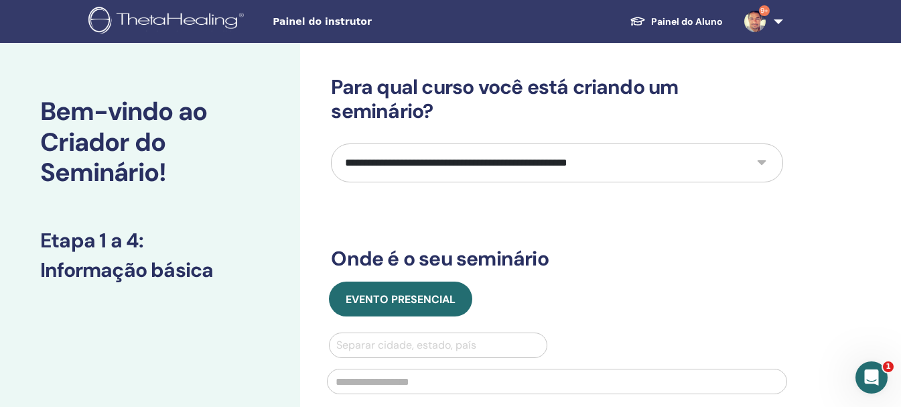
click at [428, 172] on select "**********" at bounding box center [557, 162] width 452 height 39
select select "*"
click at [331, 143] on select "**********" at bounding box center [557, 162] width 452 height 39
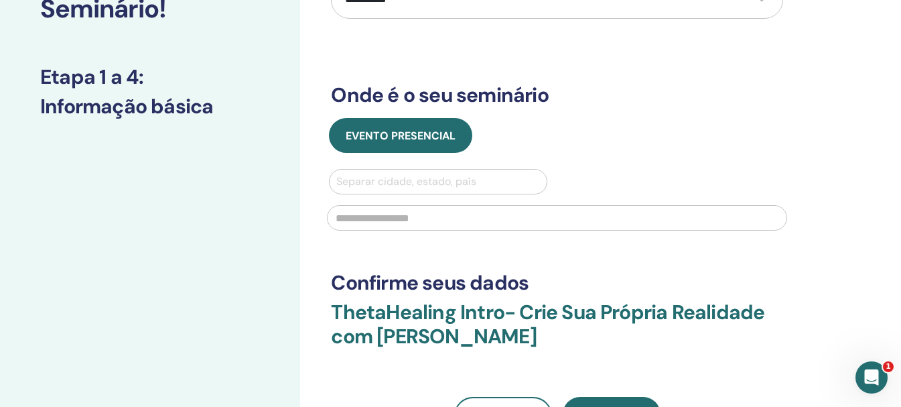
scroll to position [201, 0]
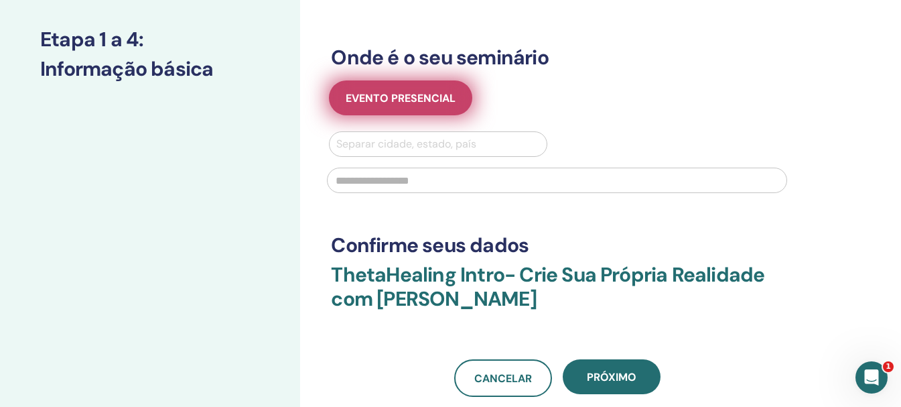
click at [402, 105] on button "Evento presencial" at bounding box center [400, 97] width 143 height 35
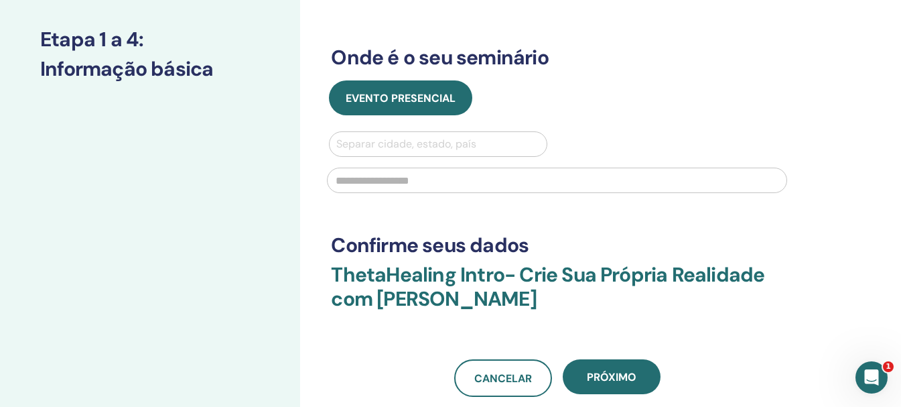
click at [411, 135] on div at bounding box center [437, 144] width 203 height 19
type input "*******"
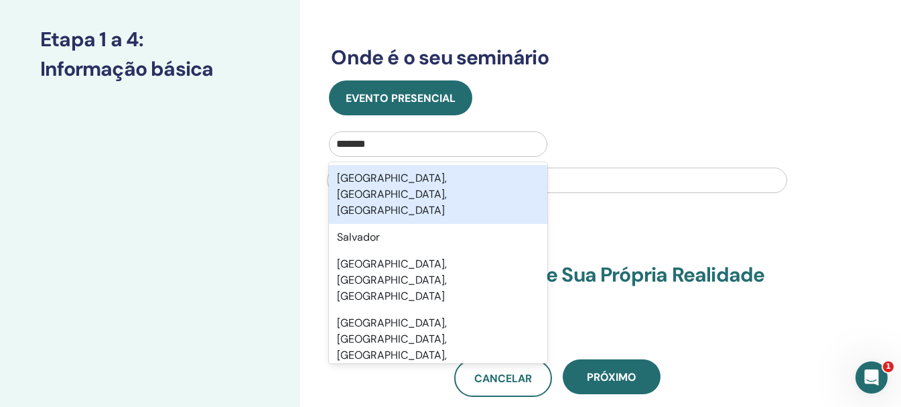
click at [429, 182] on font "[GEOGRAPHIC_DATA], [GEOGRAPHIC_DATA], [GEOGRAPHIC_DATA]" at bounding box center [392, 194] width 110 height 46
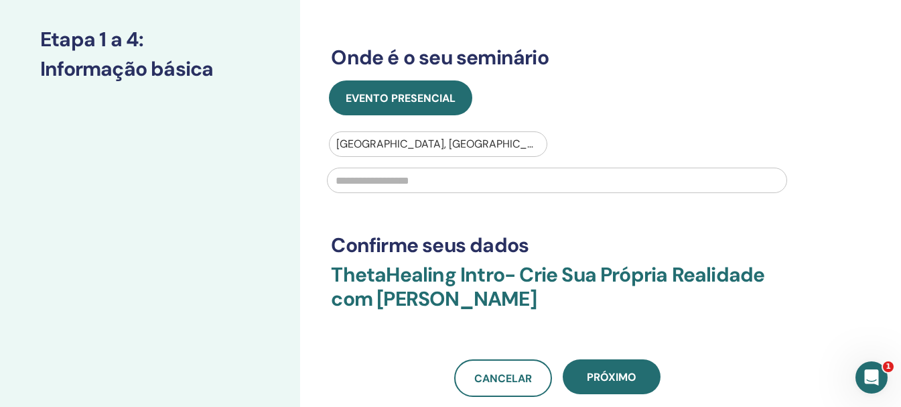
click at [428, 187] on input "text" at bounding box center [557, 180] width 460 height 25
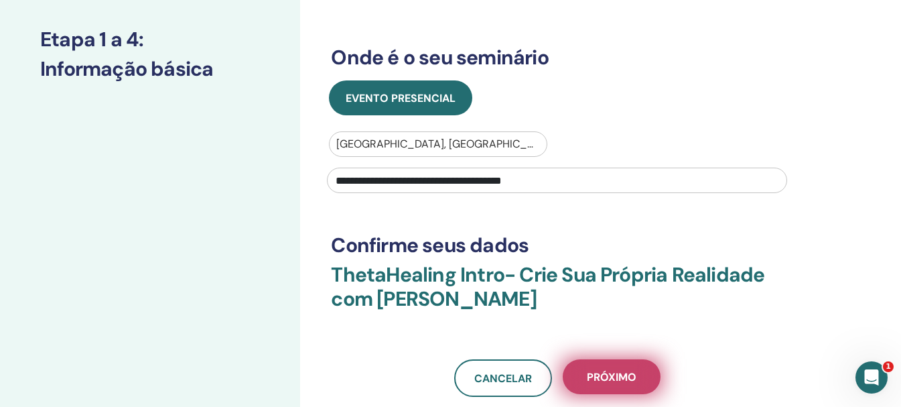
type input "**********"
click at [594, 366] on button "Próximo" at bounding box center [612, 376] width 98 height 35
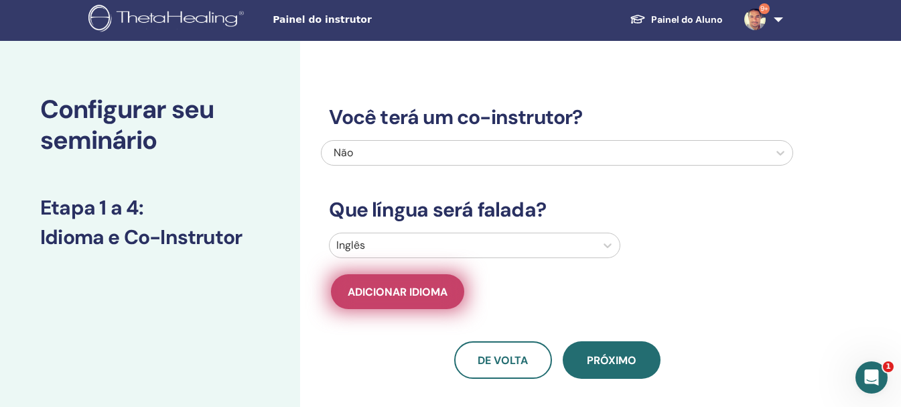
scroll to position [0, 0]
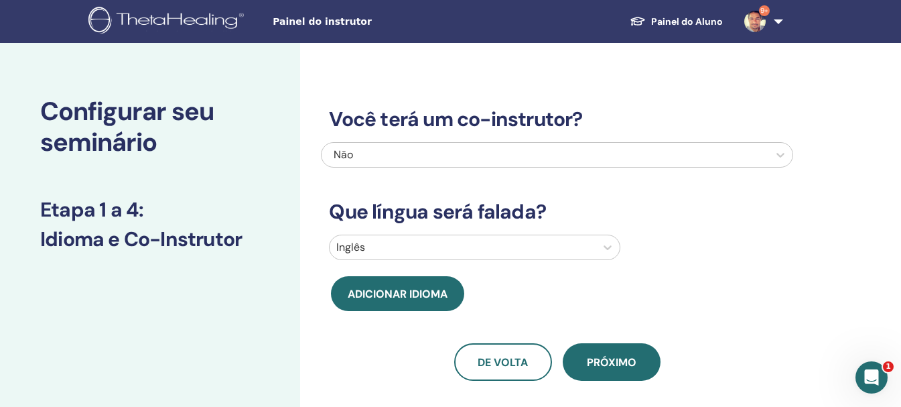
click at [452, 245] on div at bounding box center [462, 247] width 253 height 19
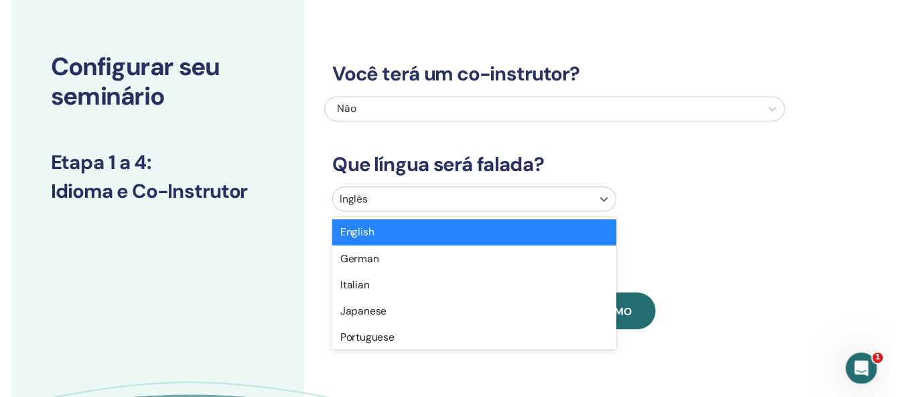
scroll to position [65, 0]
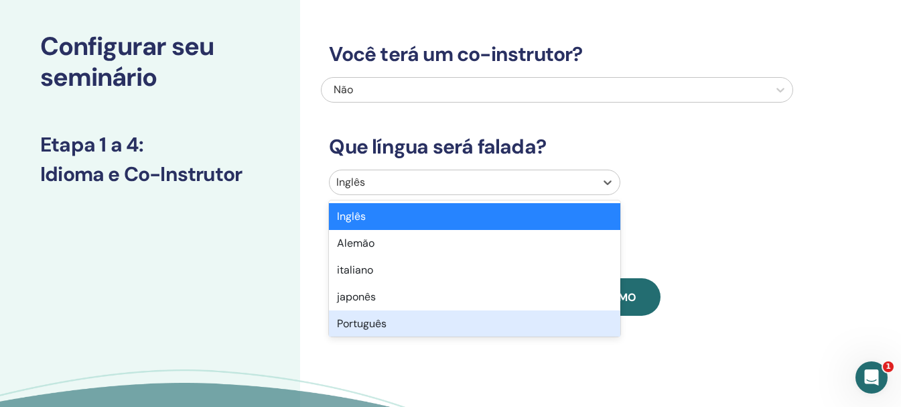
click at [390, 320] on div "Português" at bounding box center [474, 323] width 291 height 27
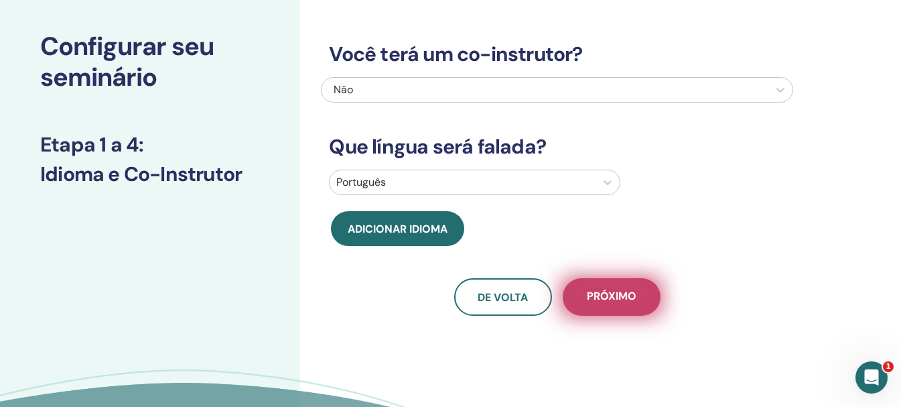
click at [604, 299] on font "Próximo" at bounding box center [612, 296] width 50 height 14
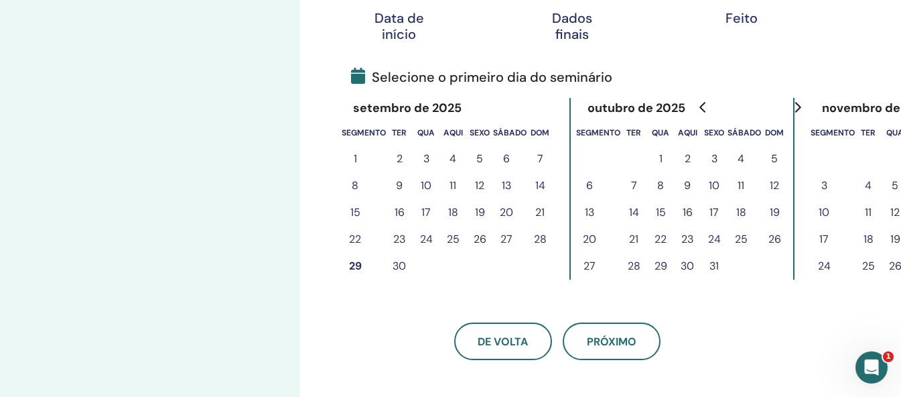
scroll to position [333, 0]
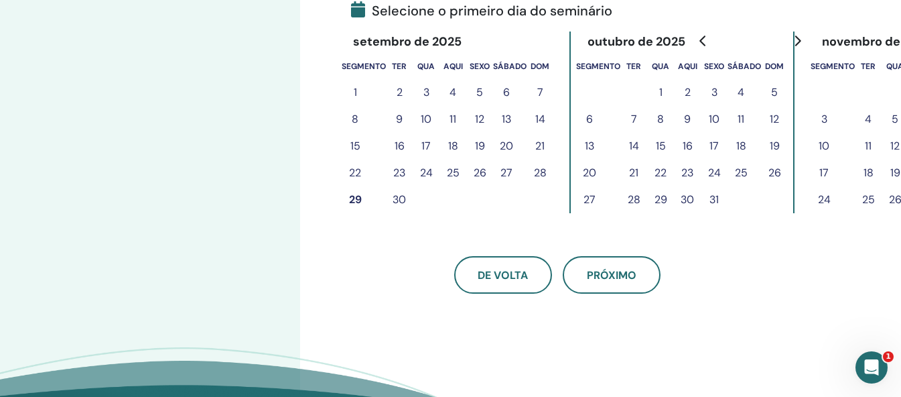
click at [355, 204] on font "29" at bounding box center [355, 199] width 13 height 14
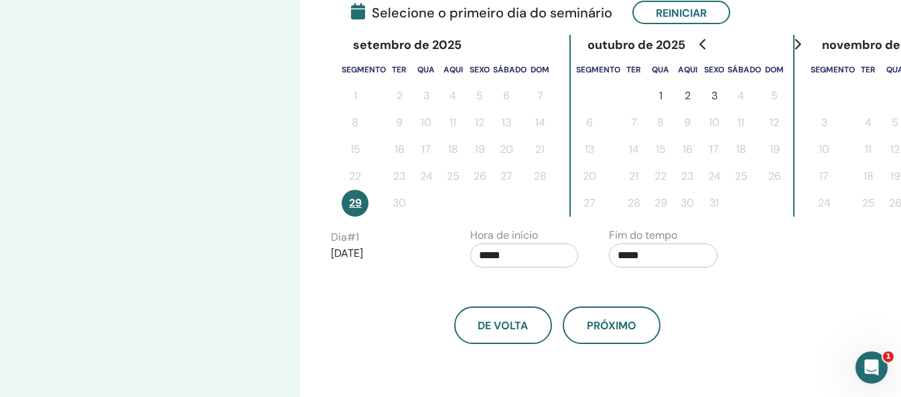
click at [667, 94] on button "1" at bounding box center [660, 95] width 27 height 27
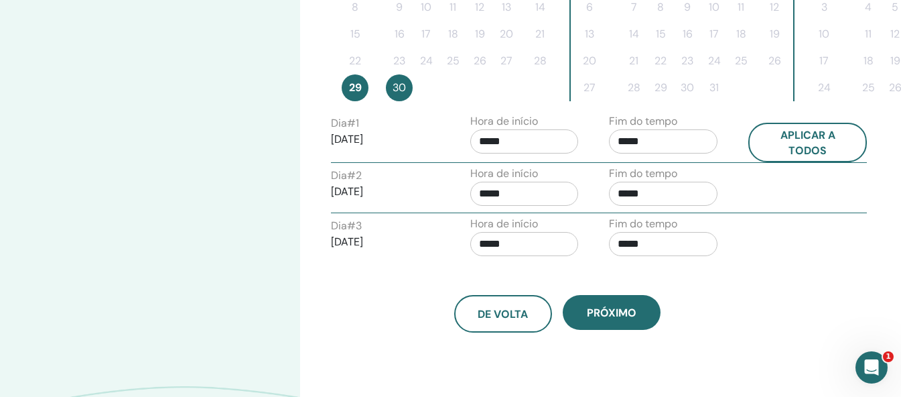
scroll to position [467, 0]
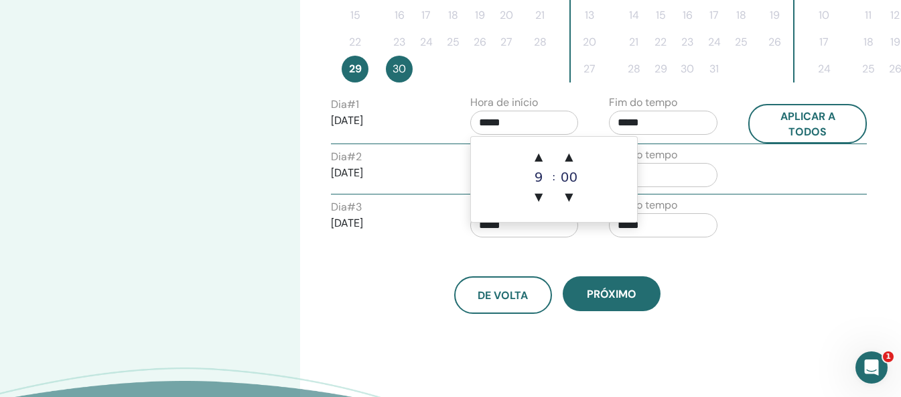
drag, startPoint x: 535, startPoint y: 126, endPoint x: 472, endPoint y: 126, distance: 63.0
click at [472, 126] on input "*****" at bounding box center [524, 123] width 109 height 24
click at [537, 157] on font "▲" at bounding box center [539, 156] width 8 height 13
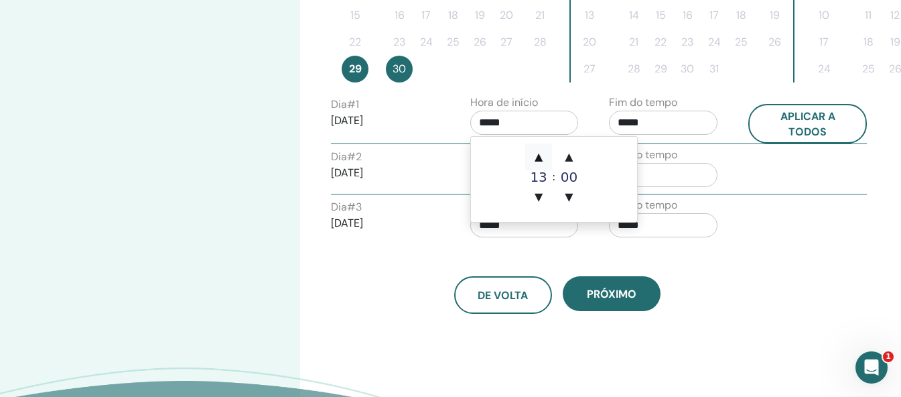
click at [537, 157] on font "▲" at bounding box center [539, 156] width 8 height 13
type input "*****"
click at [537, 157] on font "▲" at bounding box center [539, 156] width 8 height 13
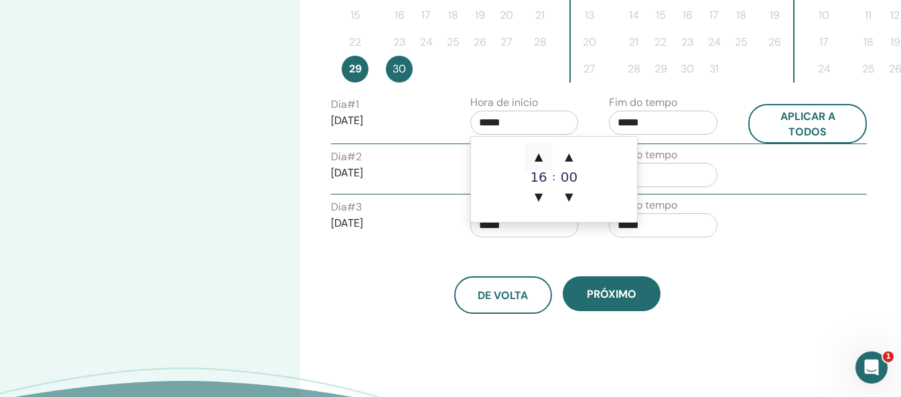
click at [537, 157] on font "▲" at bounding box center [539, 156] width 8 height 13
click at [637, 115] on input "*****" at bounding box center [663, 123] width 109 height 24
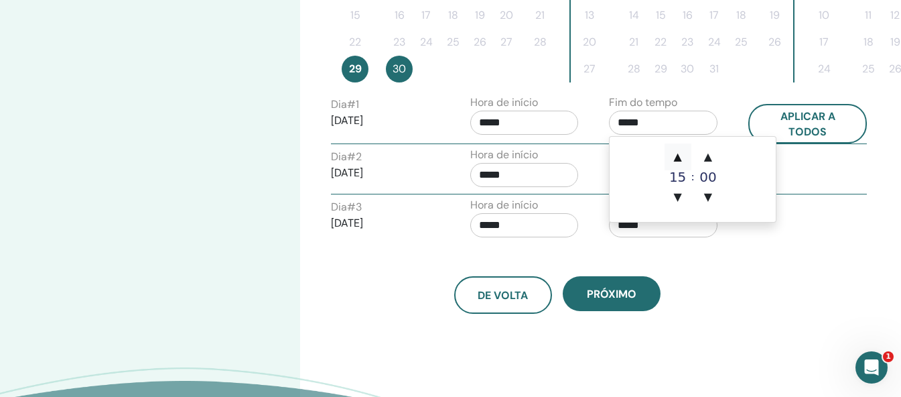
click at [690, 160] on span "▲" at bounding box center [678, 156] width 27 height 27
click at [685, 160] on span "▲" at bounding box center [678, 156] width 27 height 27
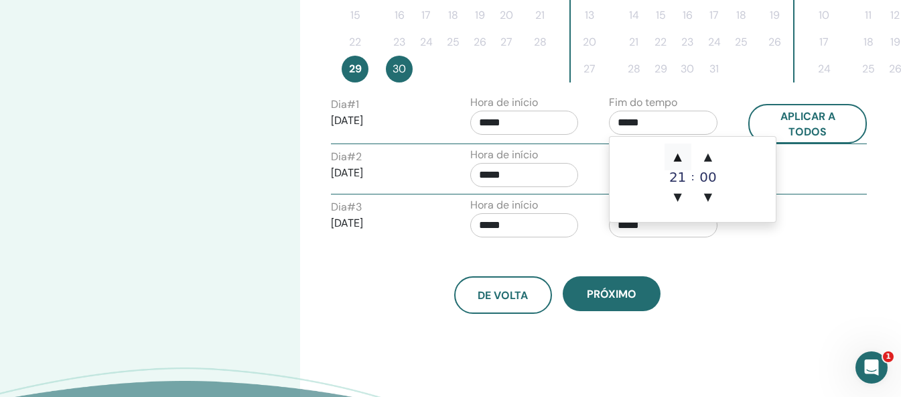
click at [679, 157] on font "▲" at bounding box center [677, 156] width 8 height 13
type input "*****"
click at [533, 168] on input "*****" at bounding box center [524, 175] width 109 height 24
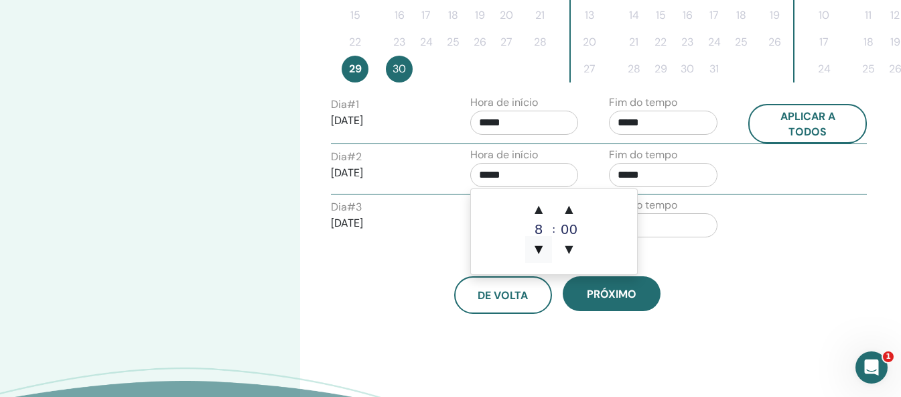
click at [537, 247] on font "▼" at bounding box center [539, 249] width 8 height 13
type input "*****"
click at [637, 180] on input "*****" at bounding box center [663, 175] width 109 height 24
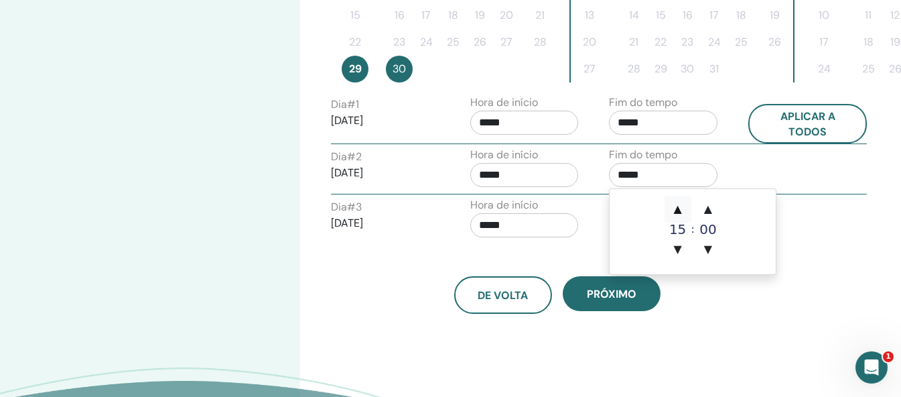
click at [675, 208] on font "▲" at bounding box center [677, 208] width 8 height 13
type input "*****"
click at [512, 224] on input "*****" at bounding box center [524, 225] width 109 height 24
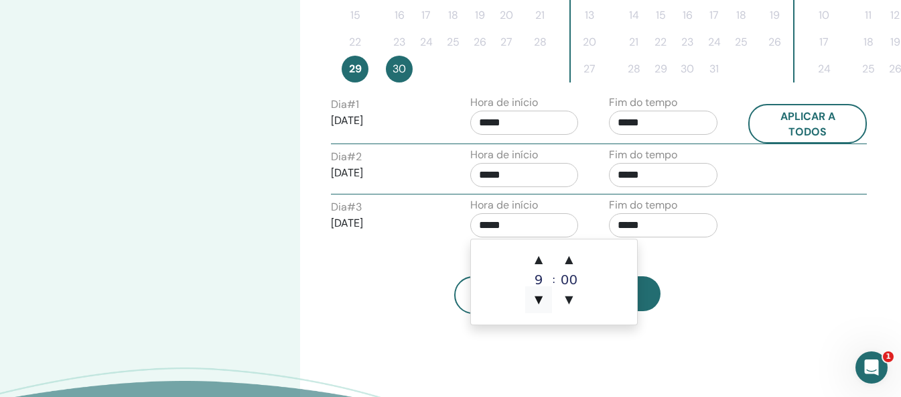
click at [539, 303] on font "▼" at bounding box center [539, 299] width 8 height 13
type input "*****"
click at [650, 229] on input "*****" at bounding box center [663, 225] width 109 height 24
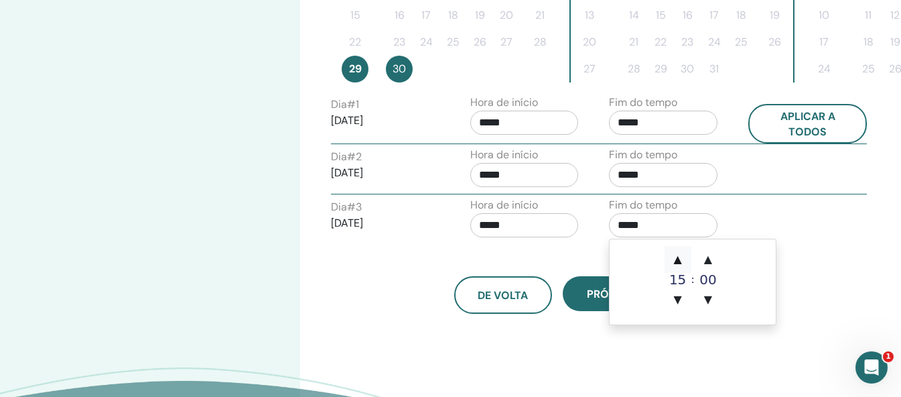
click at [678, 258] on font "▲" at bounding box center [677, 259] width 8 height 13
click at [686, 257] on span "▲" at bounding box center [678, 259] width 27 height 27
click at [681, 257] on font "▲" at bounding box center [677, 259] width 8 height 13
type input "*****"
click at [585, 304] on button "Próximo" at bounding box center [612, 293] width 98 height 35
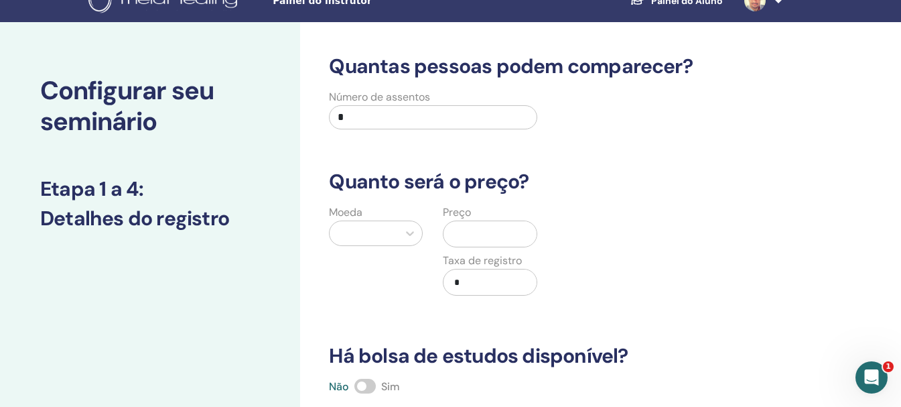
scroll to position [0, 0]
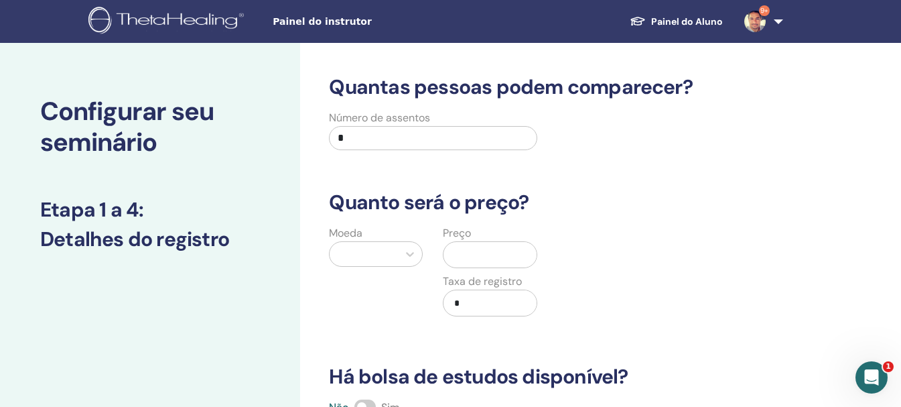
drag, startPoint x: 420, startPoint y: 141, endPoint x: 337, endPoint y: 163, distance: 85.8
click at [341, 161] on div "Quantas pessoas podem comparecer? Número de assentos * Quanto será o preço? Moe…" at bounding box center [557, 342] width 472 height 535
type input "*"
click at [370, 260] on div "Moeda" at bounding box center [376, 278] width 114 height 107
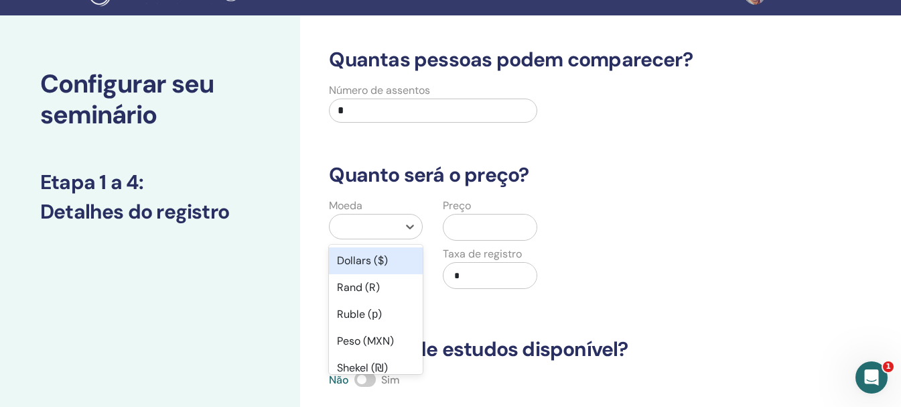
scroll to position [72, 0]
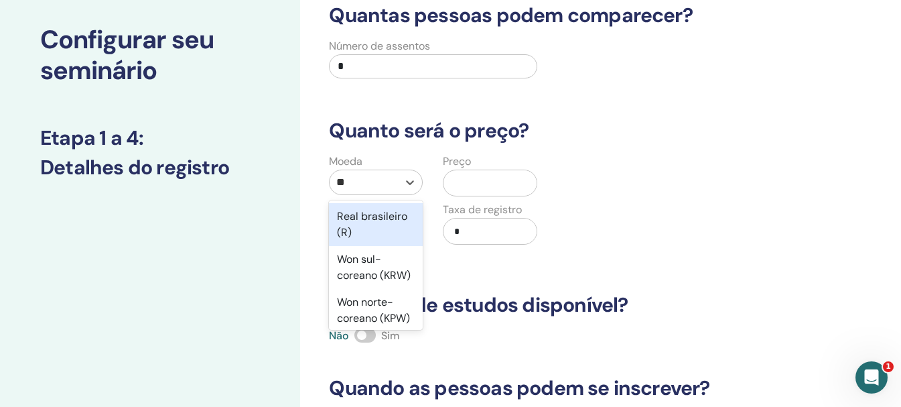
type input "***"
click at [383, 237] on font "Real brasileiro (R)" at bounding box center [372, 224] width 70 height 30
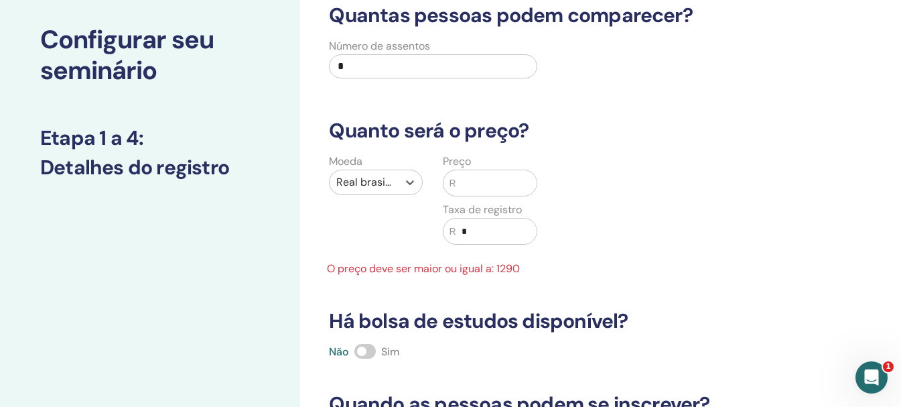
click at [461, 189] on input "text" at bounding box center [496, 182] width 80 height 25
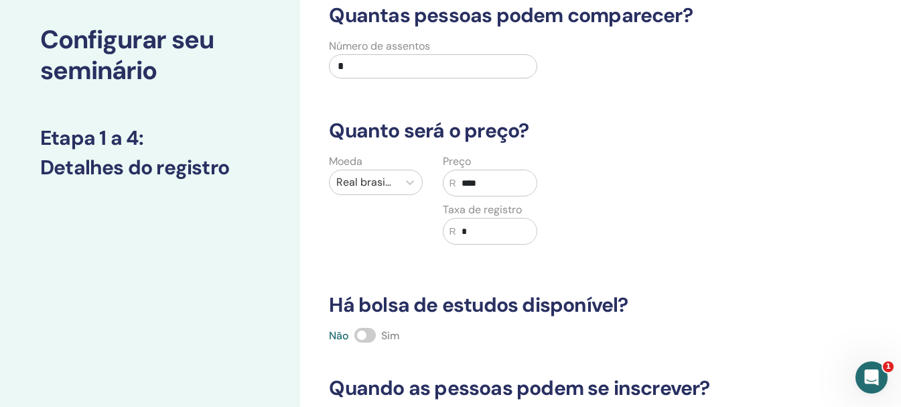
type input "****"
click at [486, 229] on input "*" at bounding box center [496, 230] width 80 height 25
type input "*"
type input "***"
click at [590, 196] on div "Moeda Real brasileiro (R) Preço R **** Taxa de registro R ***" at bounding box center [547, 206] width 472 height 107
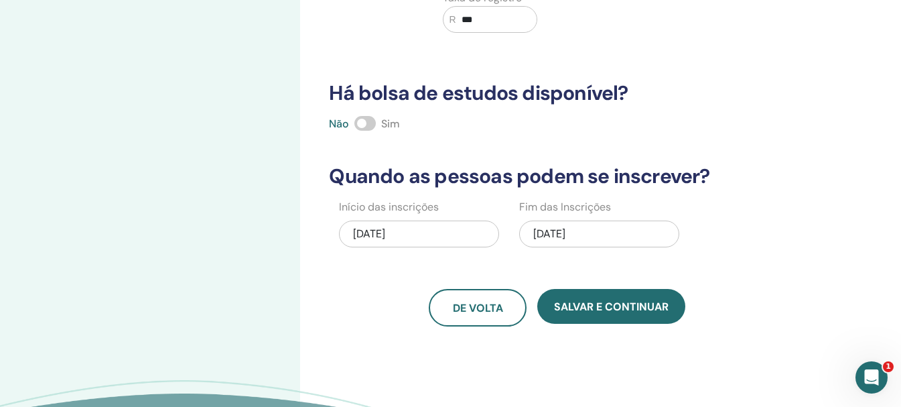
scroll to position [340, 0]
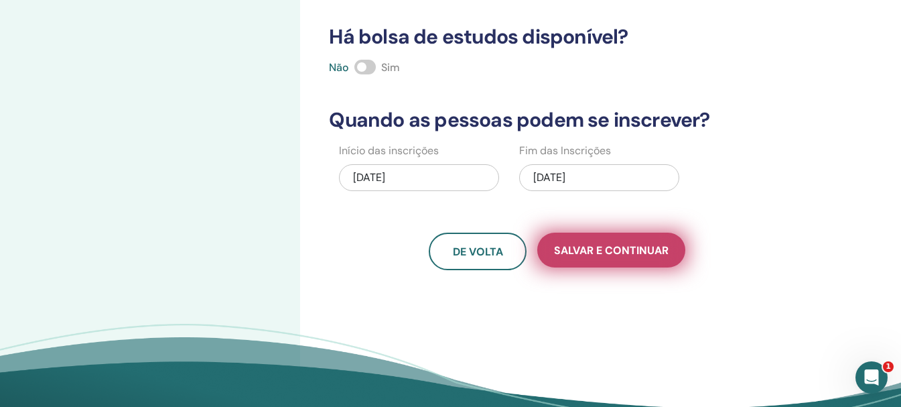
click at [604, 257] on button "Salvar e continuar" at bounding box center [611, 250] width 148 height 35
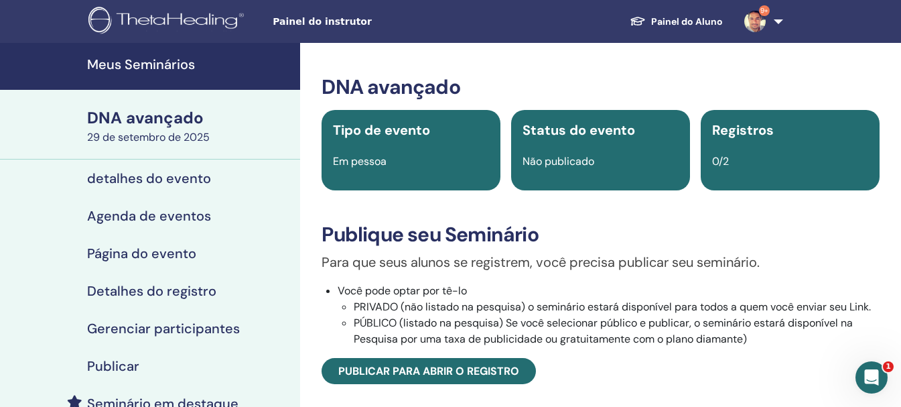
scroll to position [67, 0]
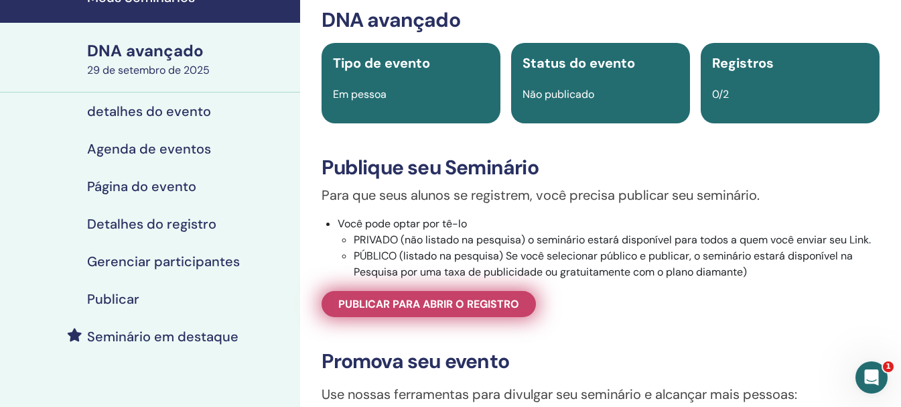
click at [485, 311] on span "Publicar para abrir o registro" at bounding box center [428, 304] width 181 height 14
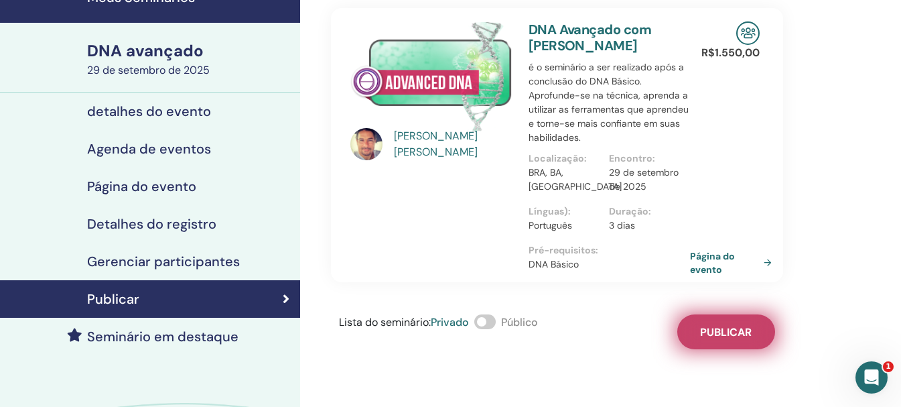
click at [713, 339] on font "Publicar" at bounding box center [726, 332] width 52 height 14
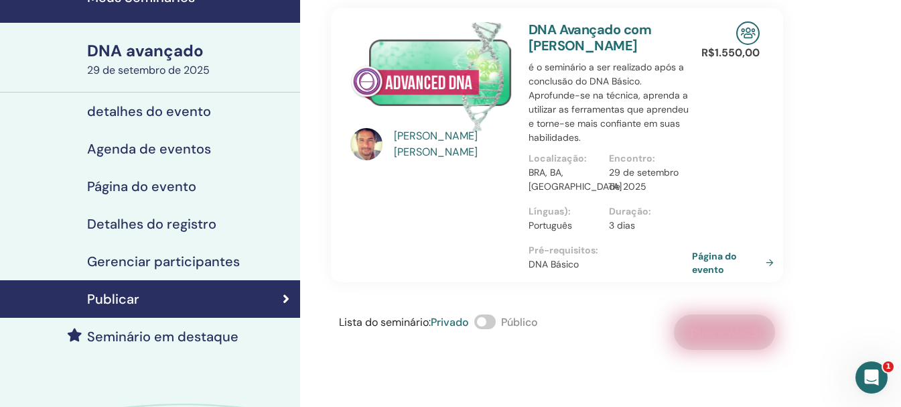
click at [708, 275] on font "Página do evento" at bounding box center [714, 263] width 45 height 25
